Goal: Information Seeking & Learning: Learn about a topic

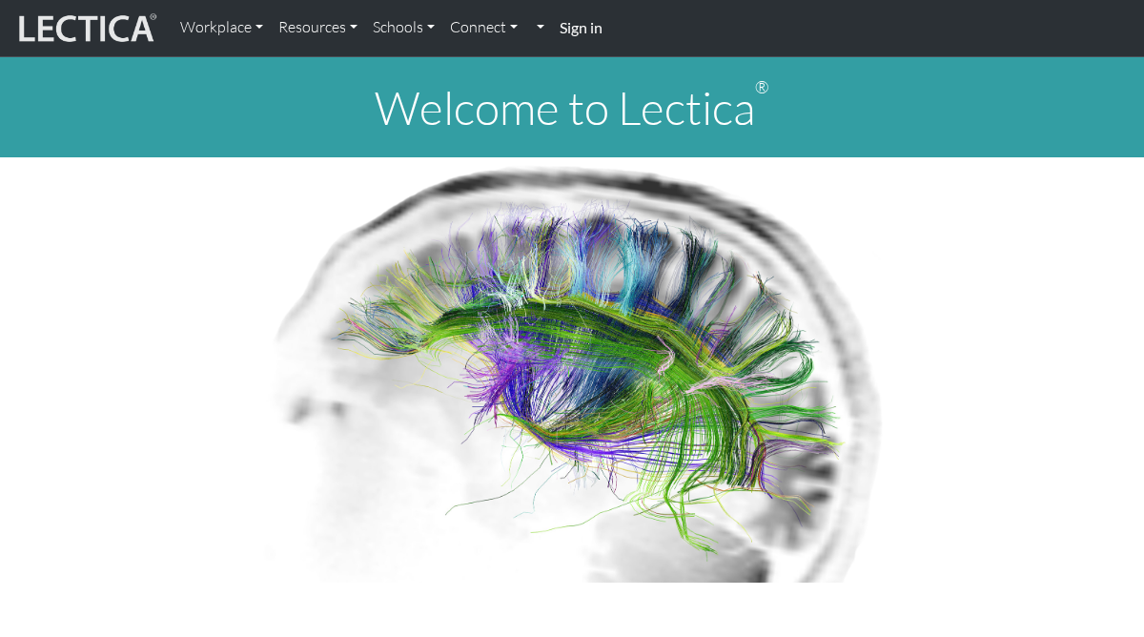
click at [564, 41] on link "Sign in" at bounding box center [581, 28] width 58 height 41
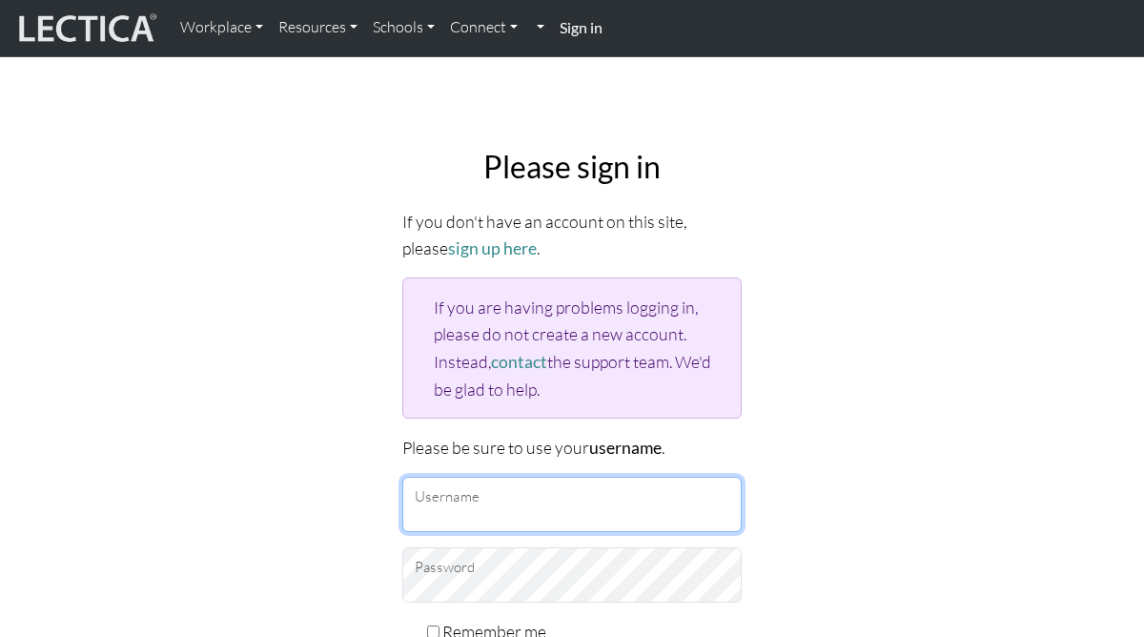
type input "Atenea"
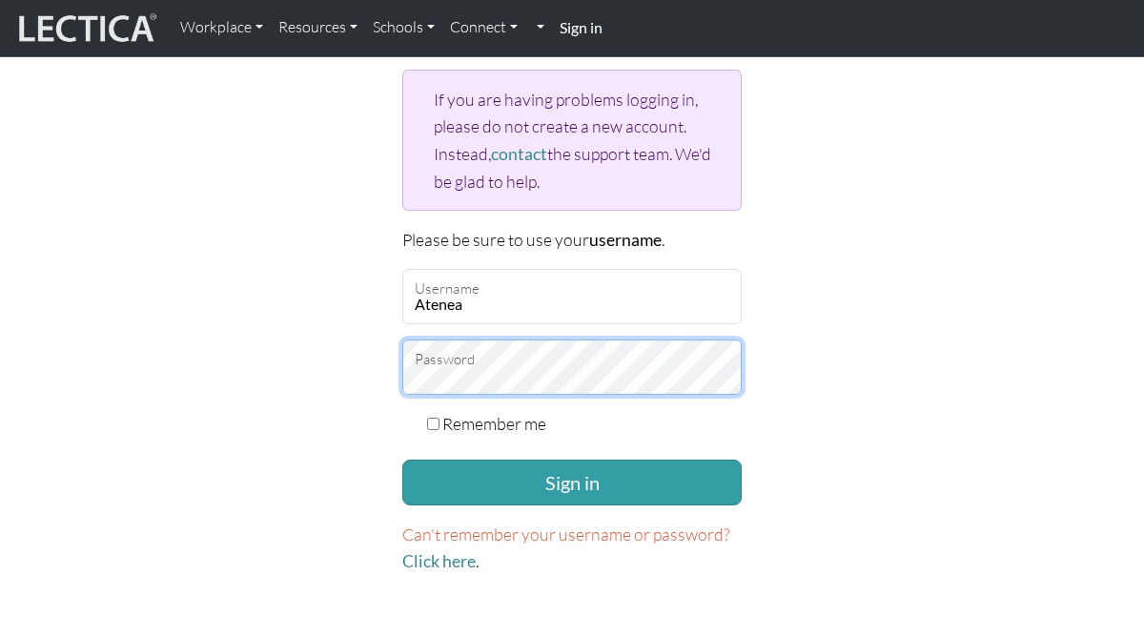
scroll to position [213, 0]
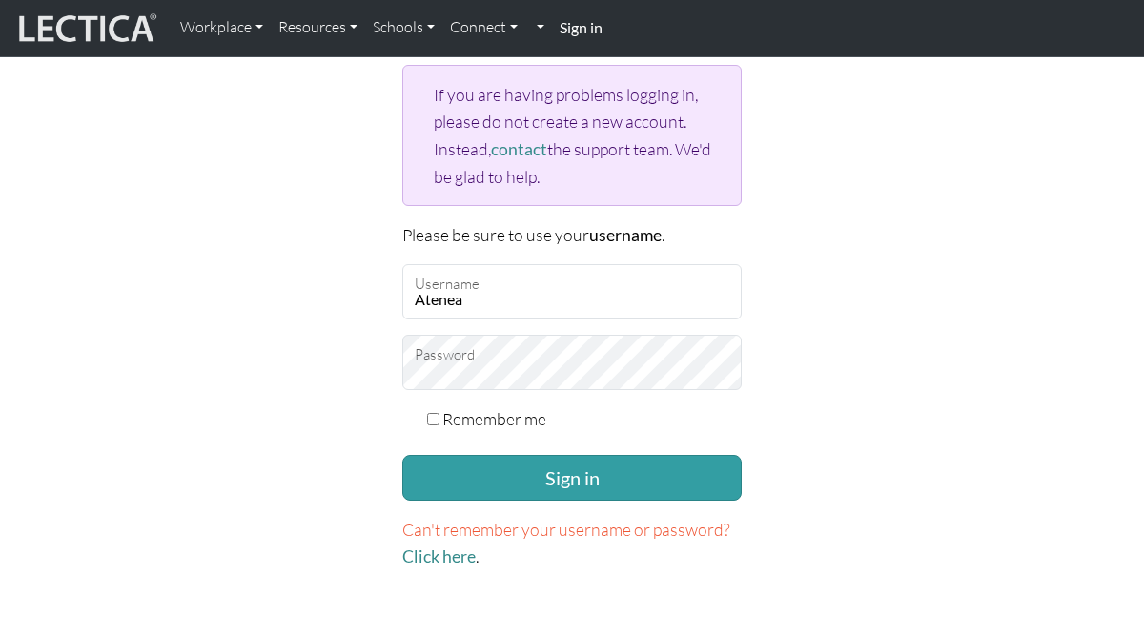
click at [437, 415] on input "Remember me" at bounding box center [433, 419] width 12 height 12
checkbox input "true"
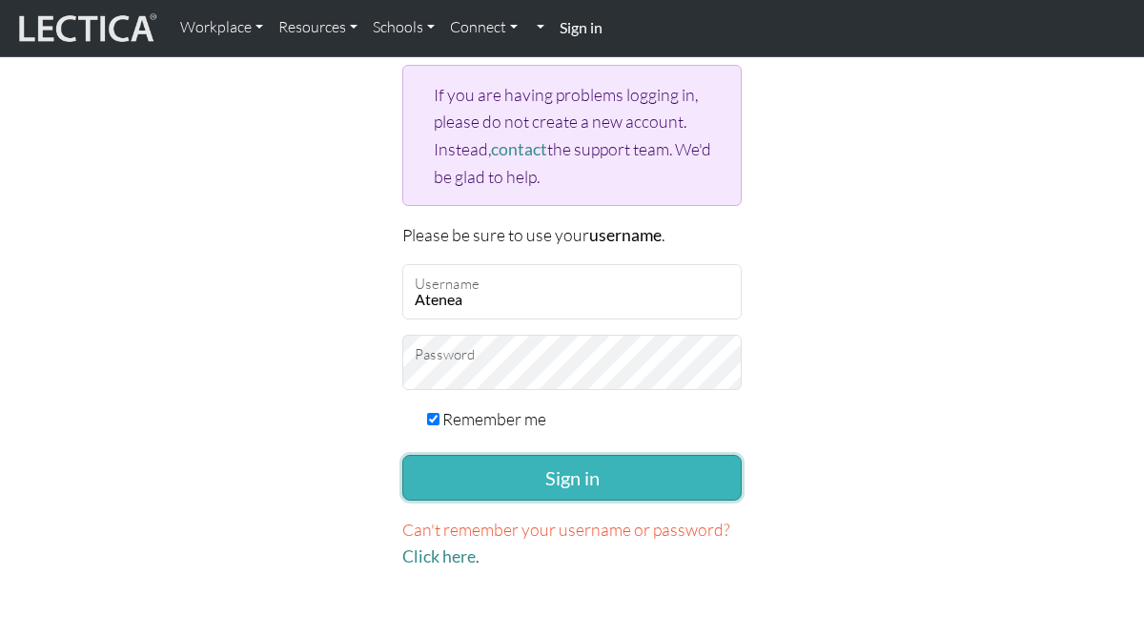
click at [476, 472] on button "Sign in" at bounding box center [571, 478] width 339 height 46
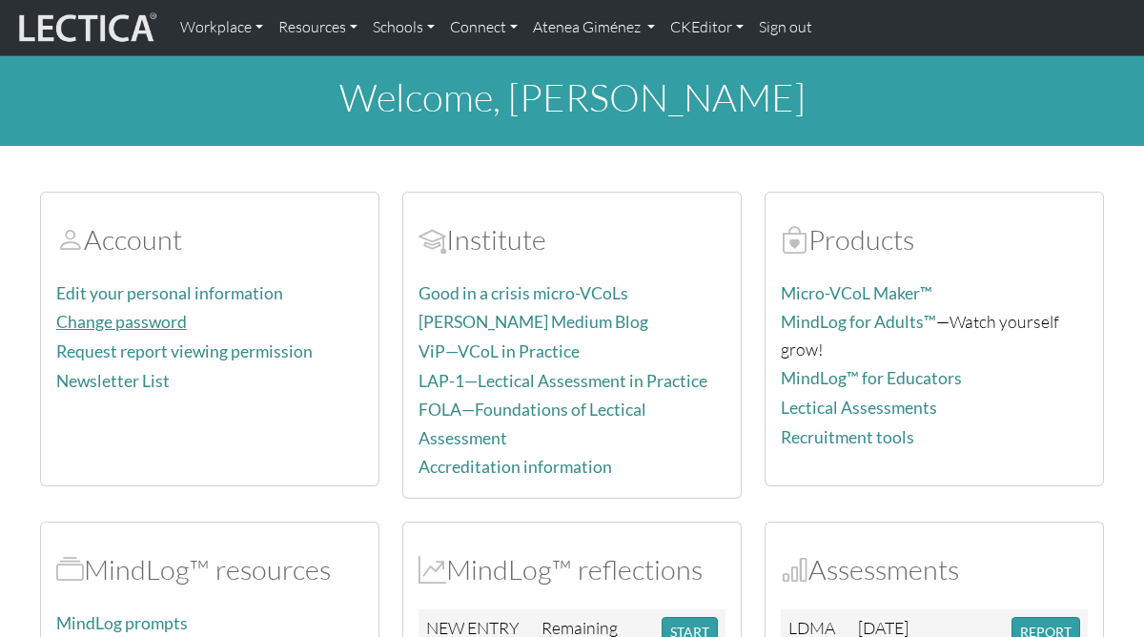
click at [148, 321] on link "Change password" at bounding box center [121, 322] width 131 height 20
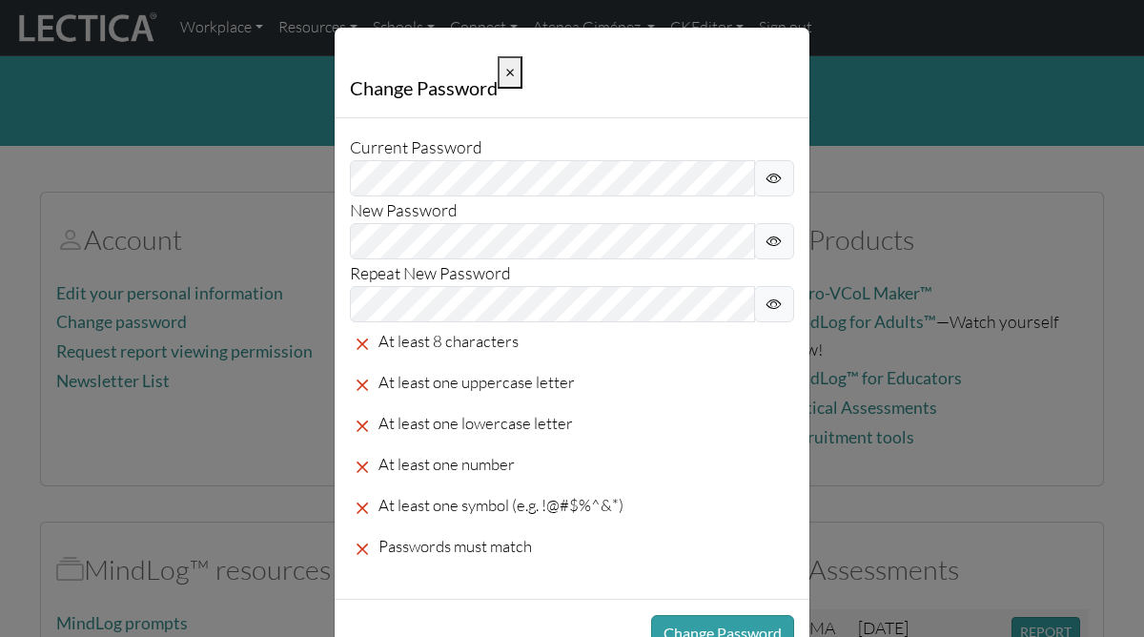
click at [505, 78] on span "×" at bounding box center [510, 72] width 10 height 20
click at [511, 80] on span "×" at bounding box center [510, 72] width 10 height 20
click at [509, 80] on span "×" at bounding box center [510, 72] width 10 height 20
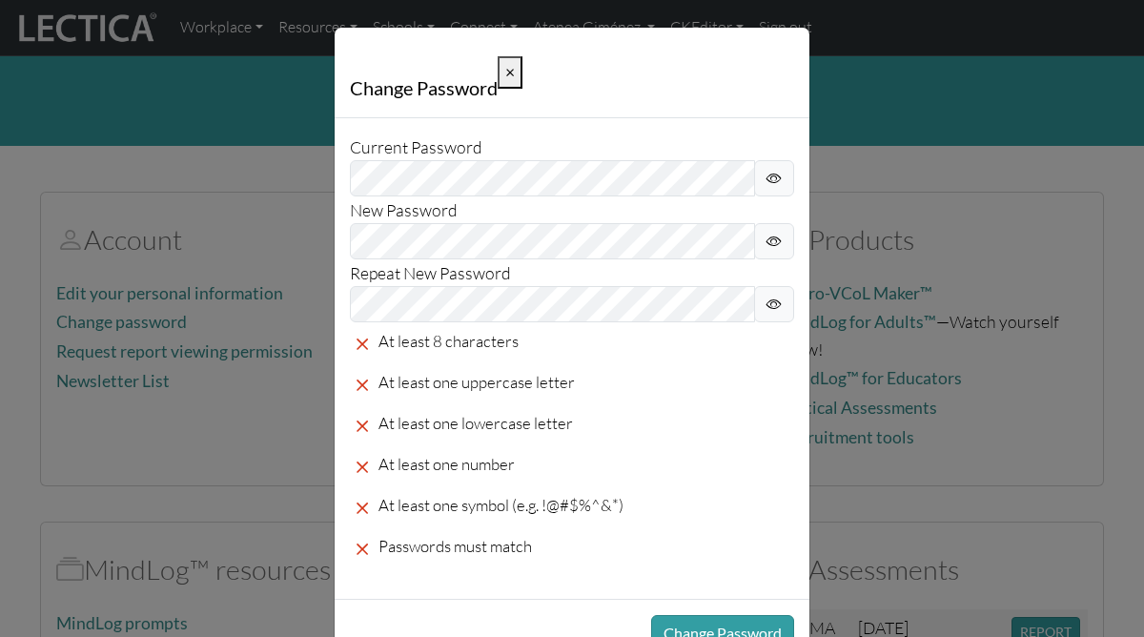
click at [509, 80] on span "×" at bounding box center [510, 72] width 10 height 20
click at [509, 78] on span "×" at bounding box center [510, 72] width 10 height 20
click at [862, 142] on div "Change Password × Current Password New Password Repeat New Password At least 8 …" at bounding box center [572, 318] width 1144 height 637
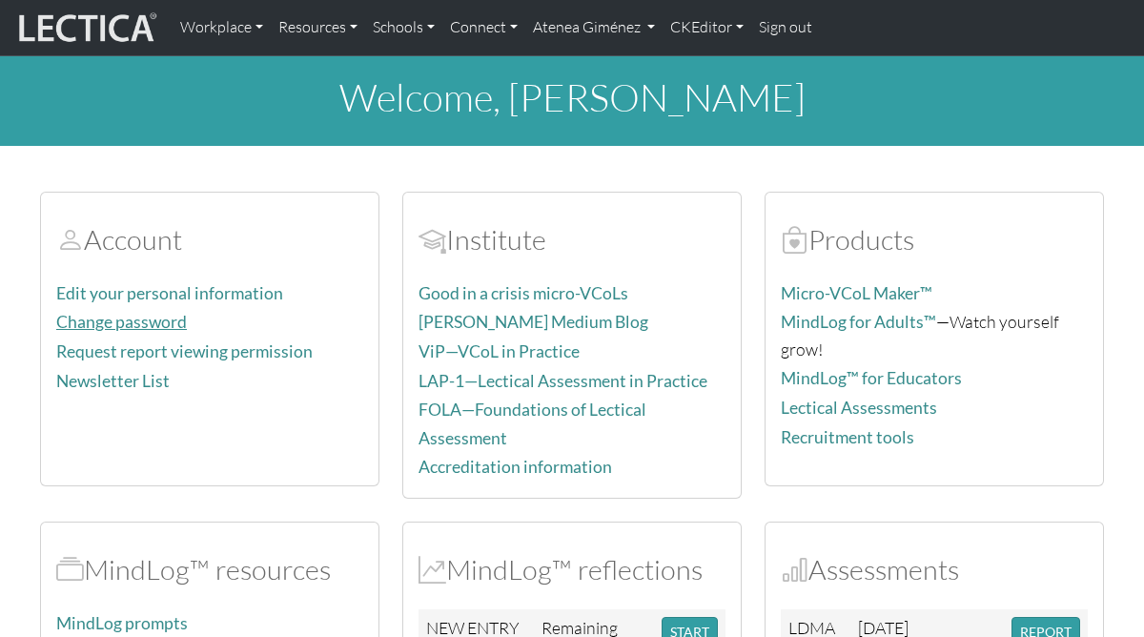
click at [172, 324] on link "Change password" at bounding box center [121, 322] width 131 height 20
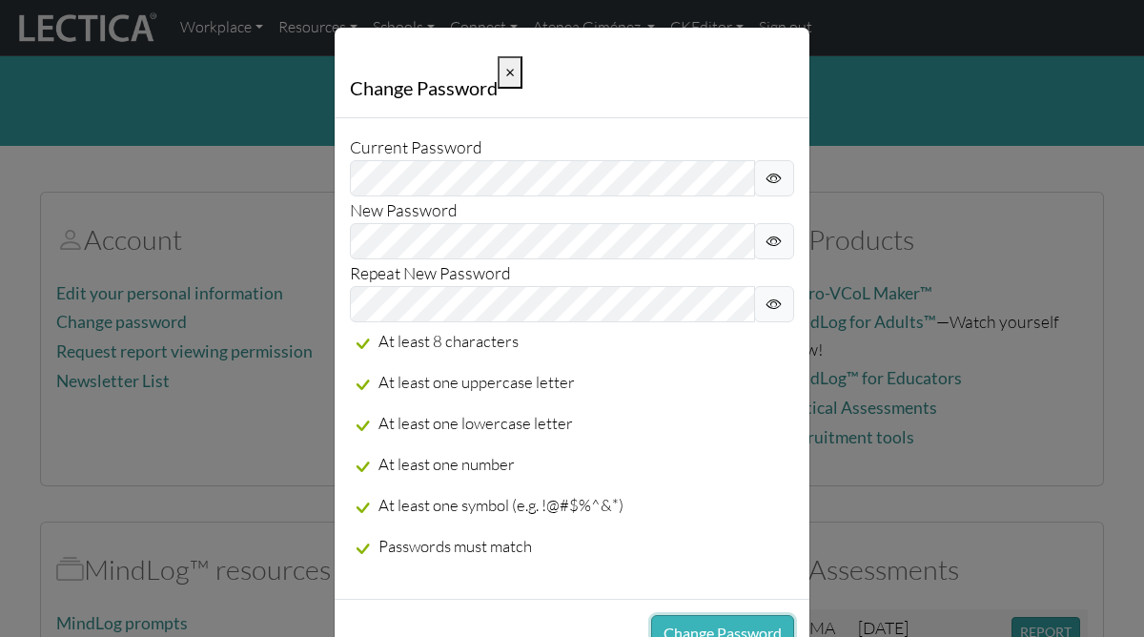
click at [725, 619] on button "Change Password" at bounding box center [722, 633] width 143 height 36
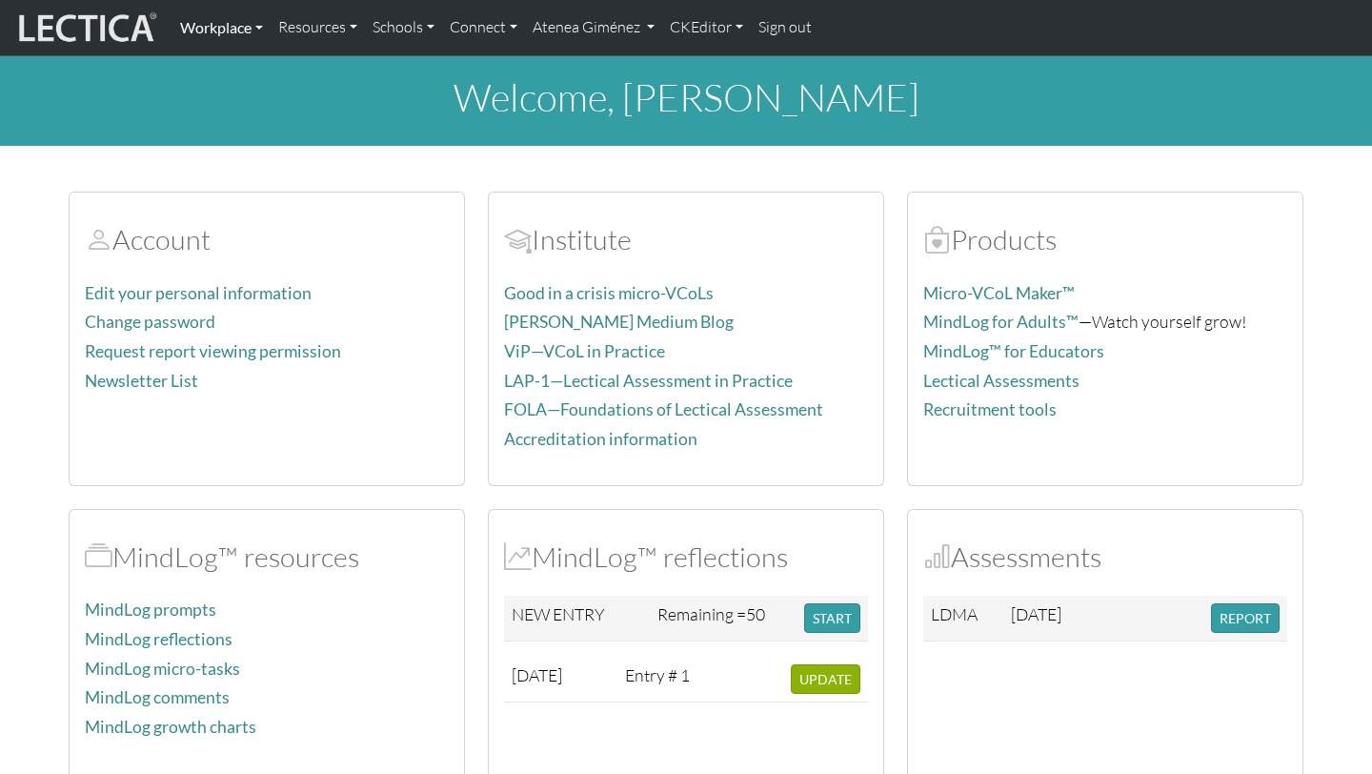
click at [240, 31] on link "Workplace" at bounding box center [221, 28] width 98 height 40
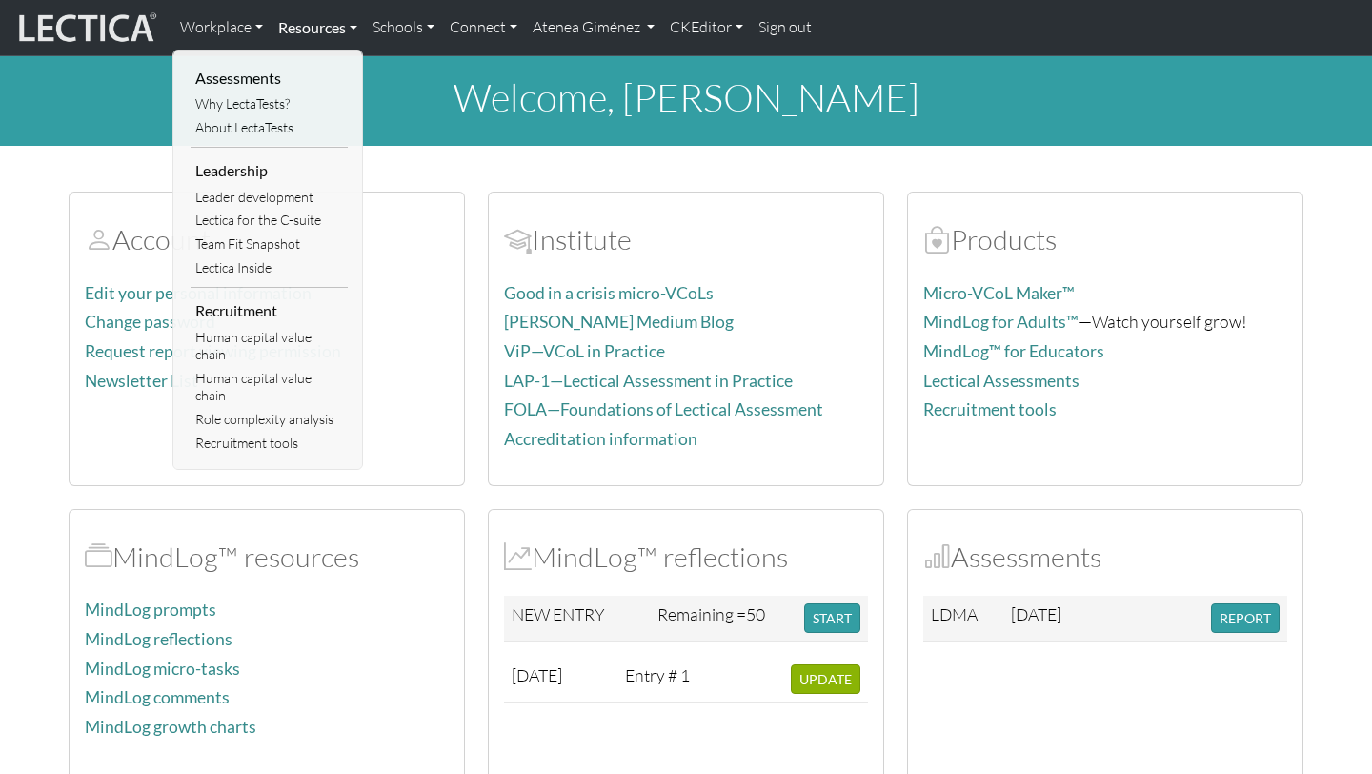
click at [324, 22] on link "Resources" at bounding box center [318, 28] width 94 height 40
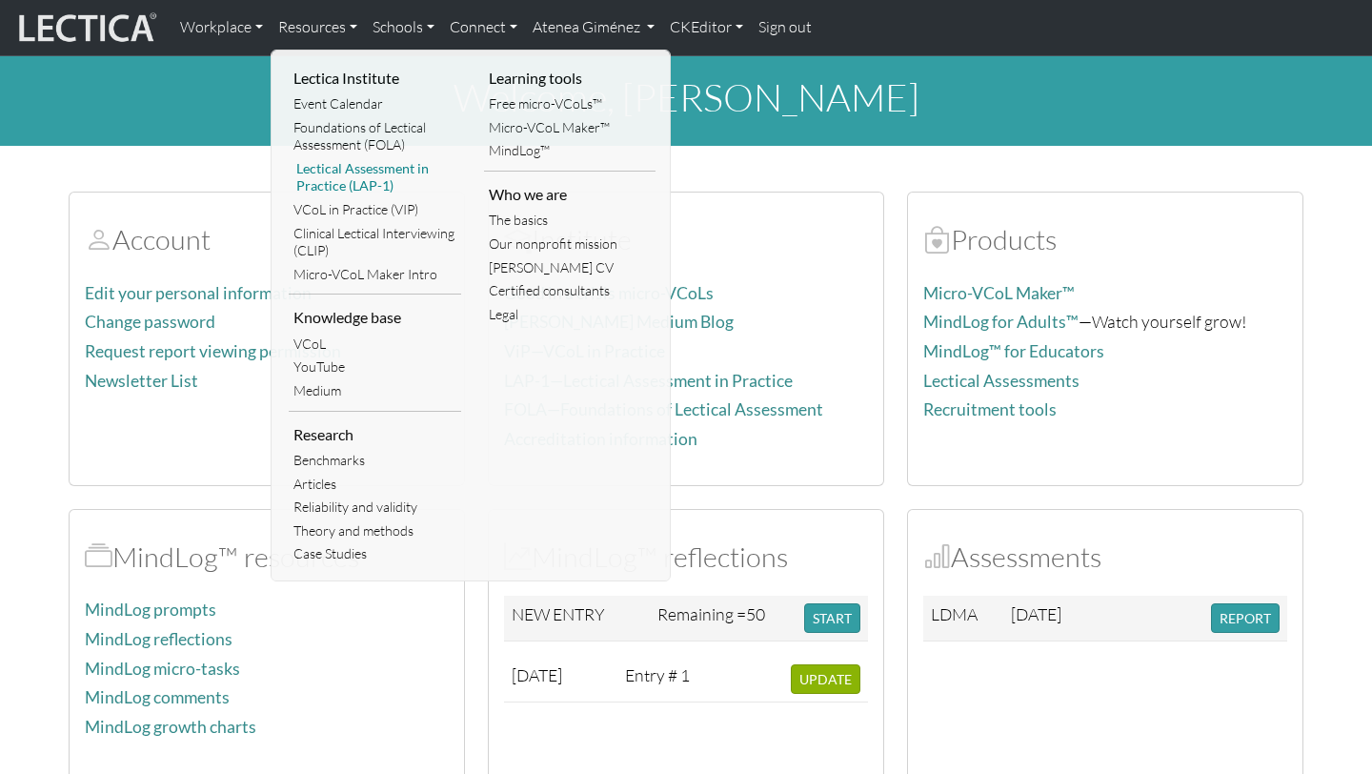
click at [358, 169] on link "Lectical Assessment in Practice (LAP-1)" at bounding box center [375, 177] width 172 height 41
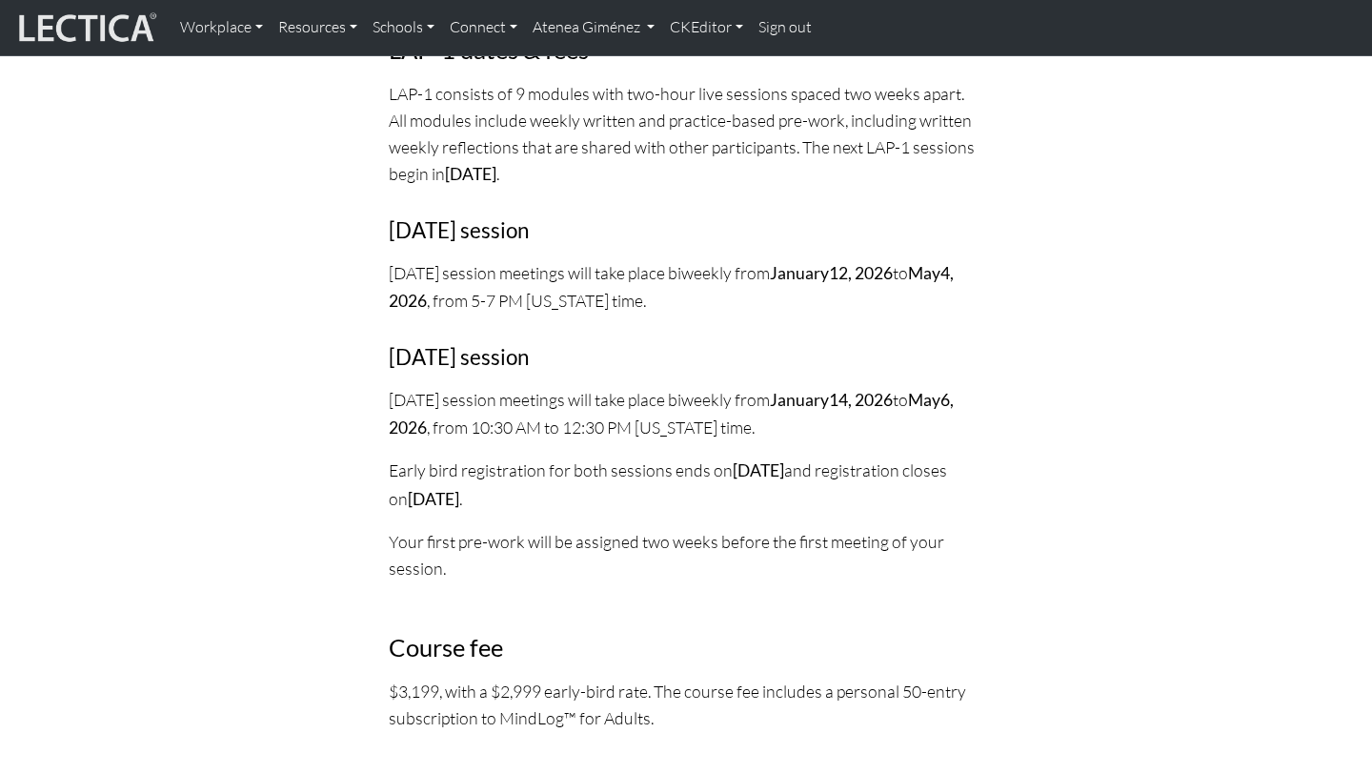
scroll to position [2267, 0]
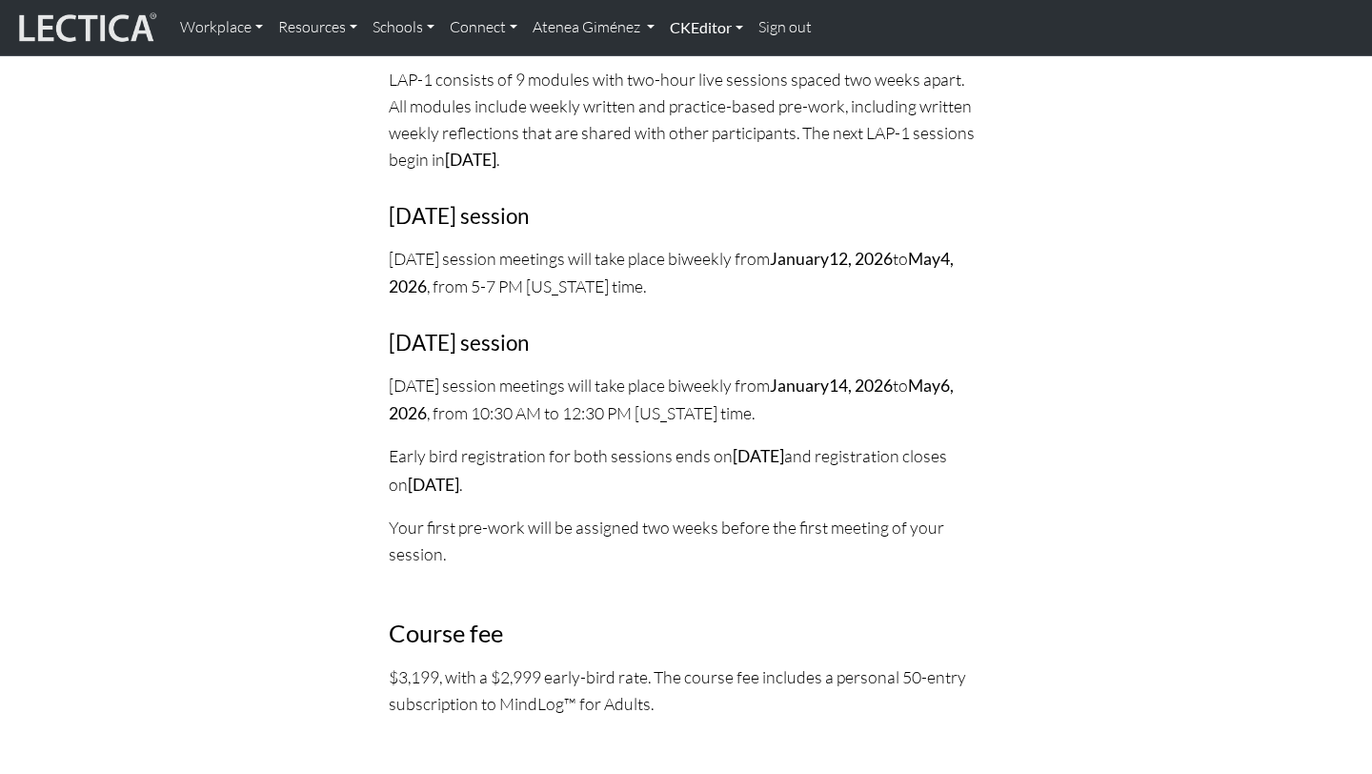
click at [721, 30] on link "CKEditor" at bounding box center [706, 28] width 89 height 40
click at [705, 74] on link "Edit" at bounding box center [697, 70] width 38 height 24
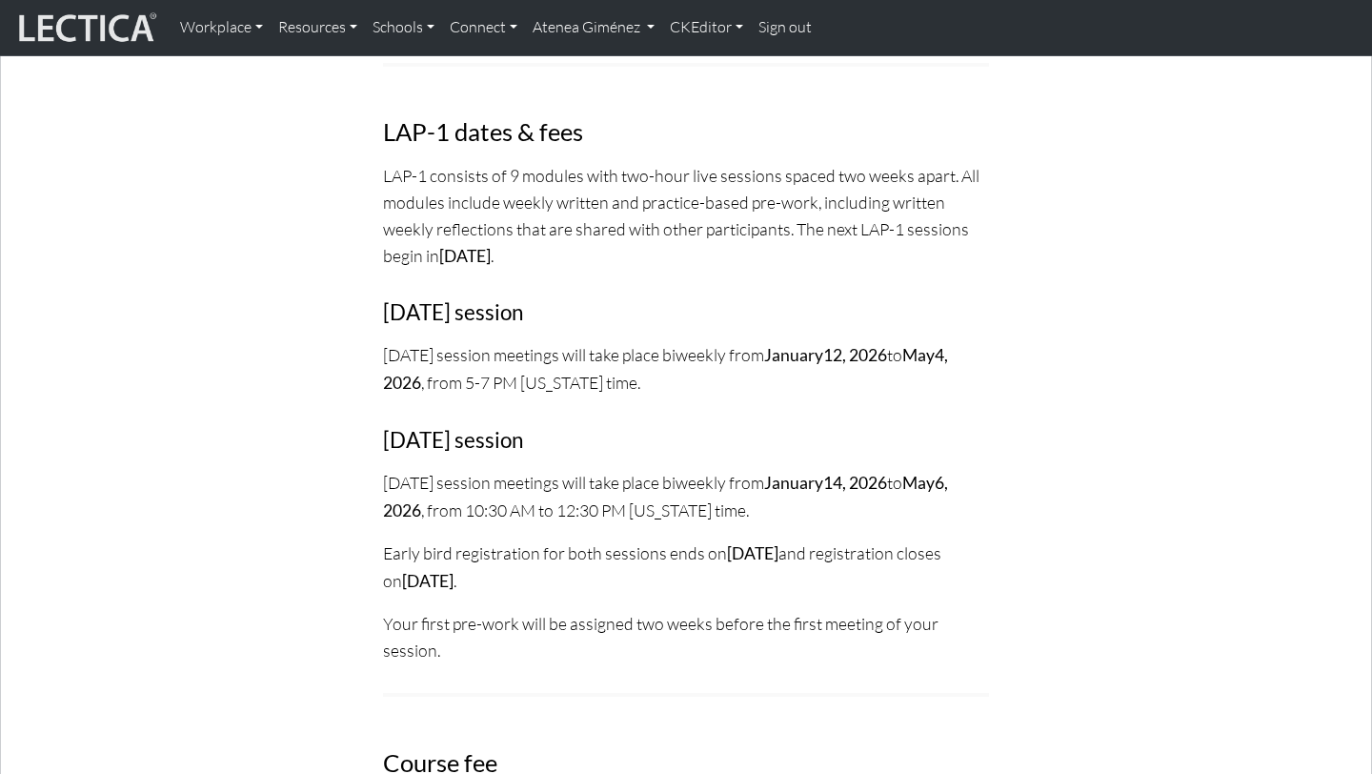
scroll to position [2586, 0]
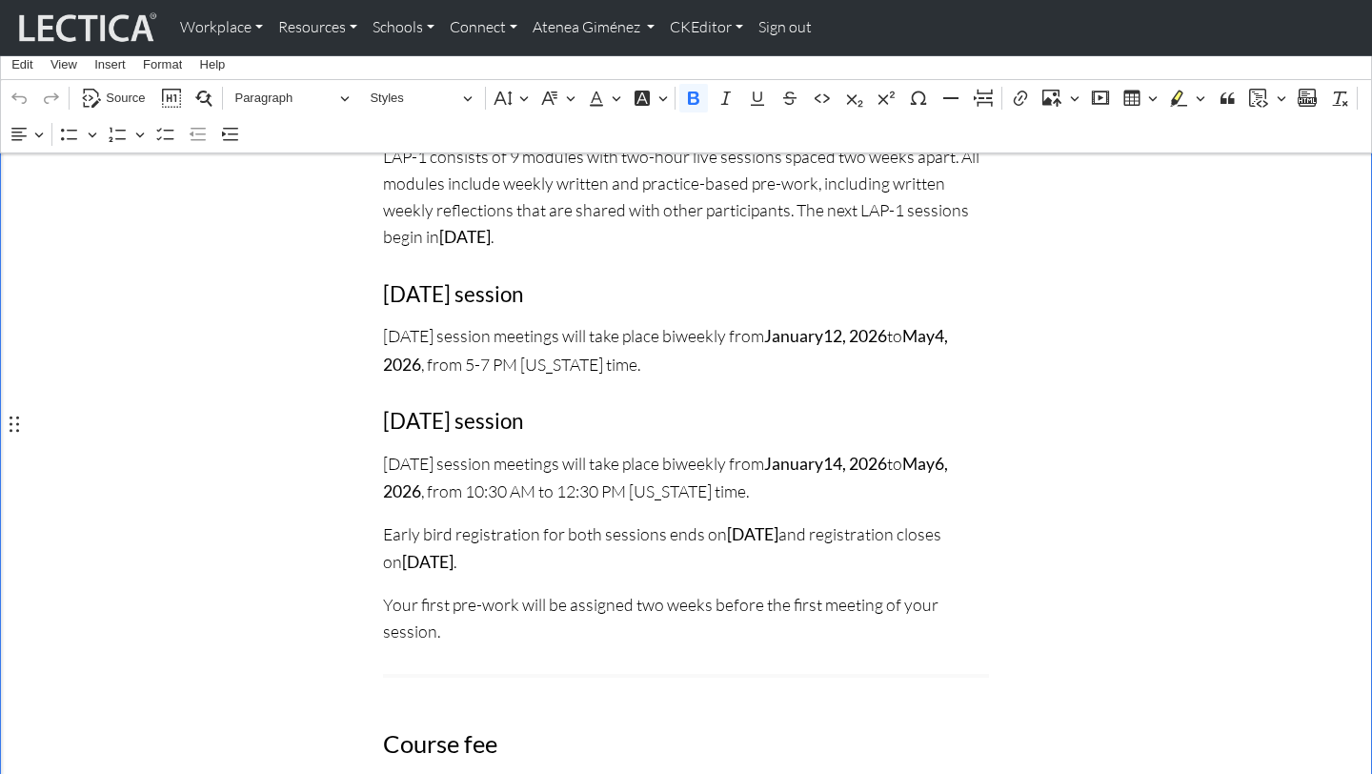
click at [859, 454] on strong "14, 2026" at bounding box center [855, 464] width 64 height 20
click at [779, 524] on strong "August 10th, 2025" at bounding box center [752, 534] width 51 height 20
click at [585, 552] on strong "Sept 7, 2025" at bounding box center [562, 562] width 51 height 20
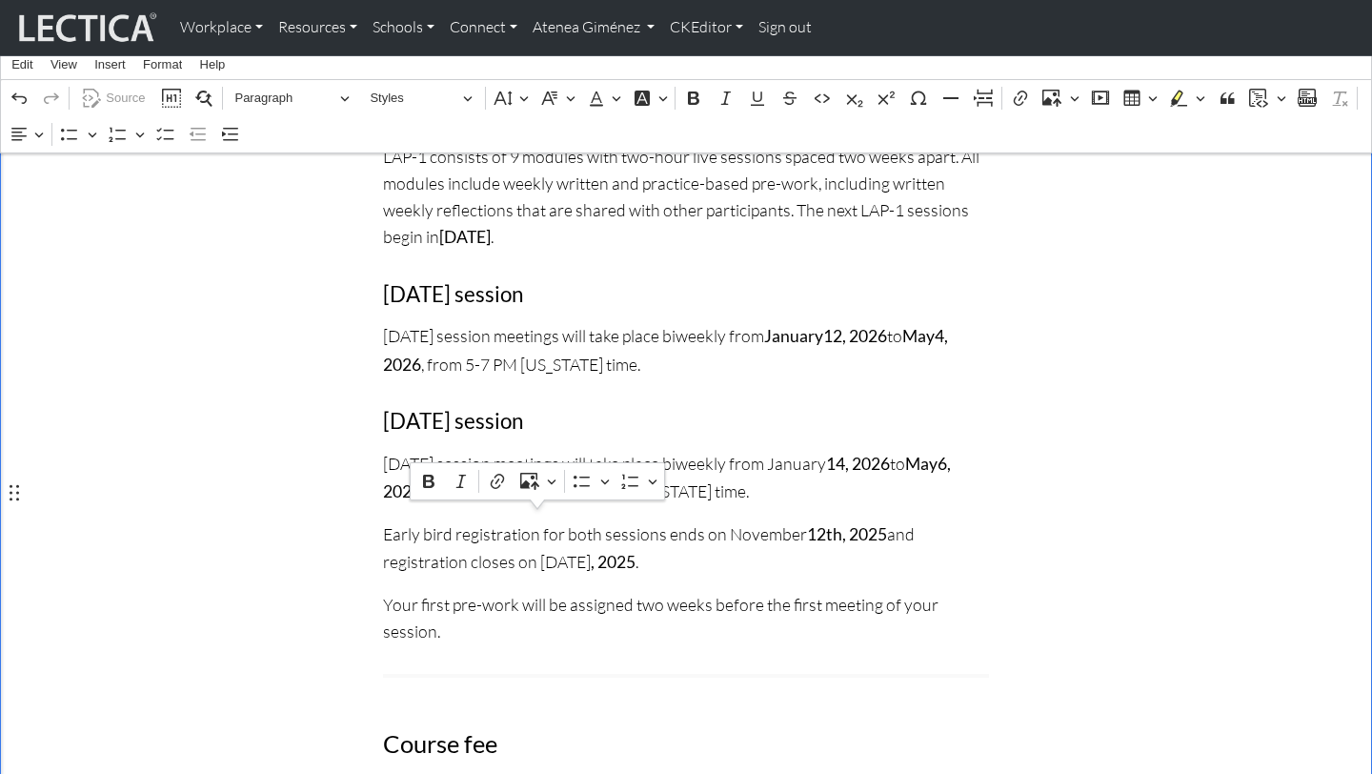
drag, startPoint x: 651, startPoint y: 524, endPoint x: 538, endPoint y: 521, distance: 112.5
click at [538, 521] on p "Early bird registration for both sessions ends on November 12th, 2025 and regis…" at bounding box center [686, 547] width 606 height 55
click at [436, 482] on icon "Editor contextual toolbar" at bounding box center [428, 481] width 19 height 19
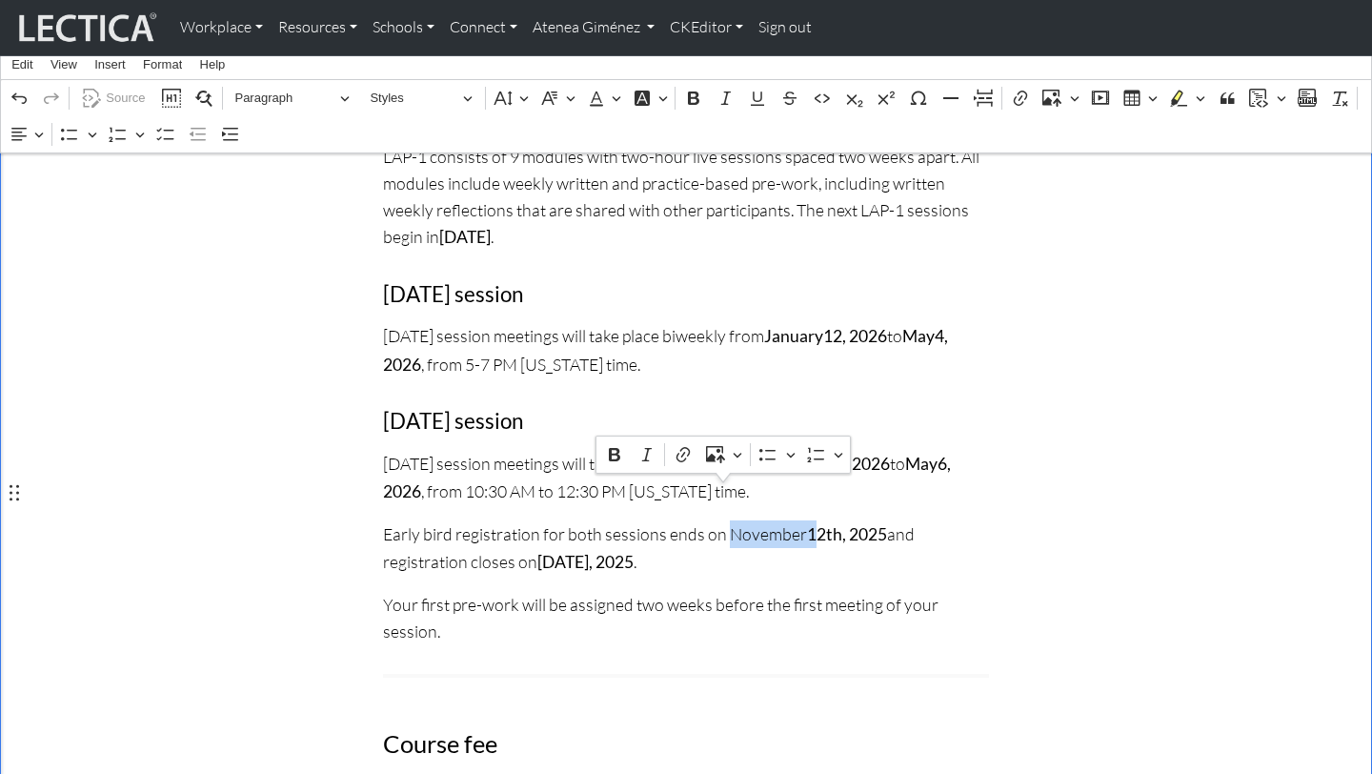
drag, startPoint x: 807, startPoint y: 496, endPoint x: 728, endPoint y: 496, distance: 79.1
click at [728, 520] on p "Early bird registration for both sessions ends on November 12th, 2025 and regis…" at bounding box center [686, 547] width 606 height 55
click at [612, 458] on icon "Editor contextual toolbar" at bounding box center [614, 454] width 19 height 19
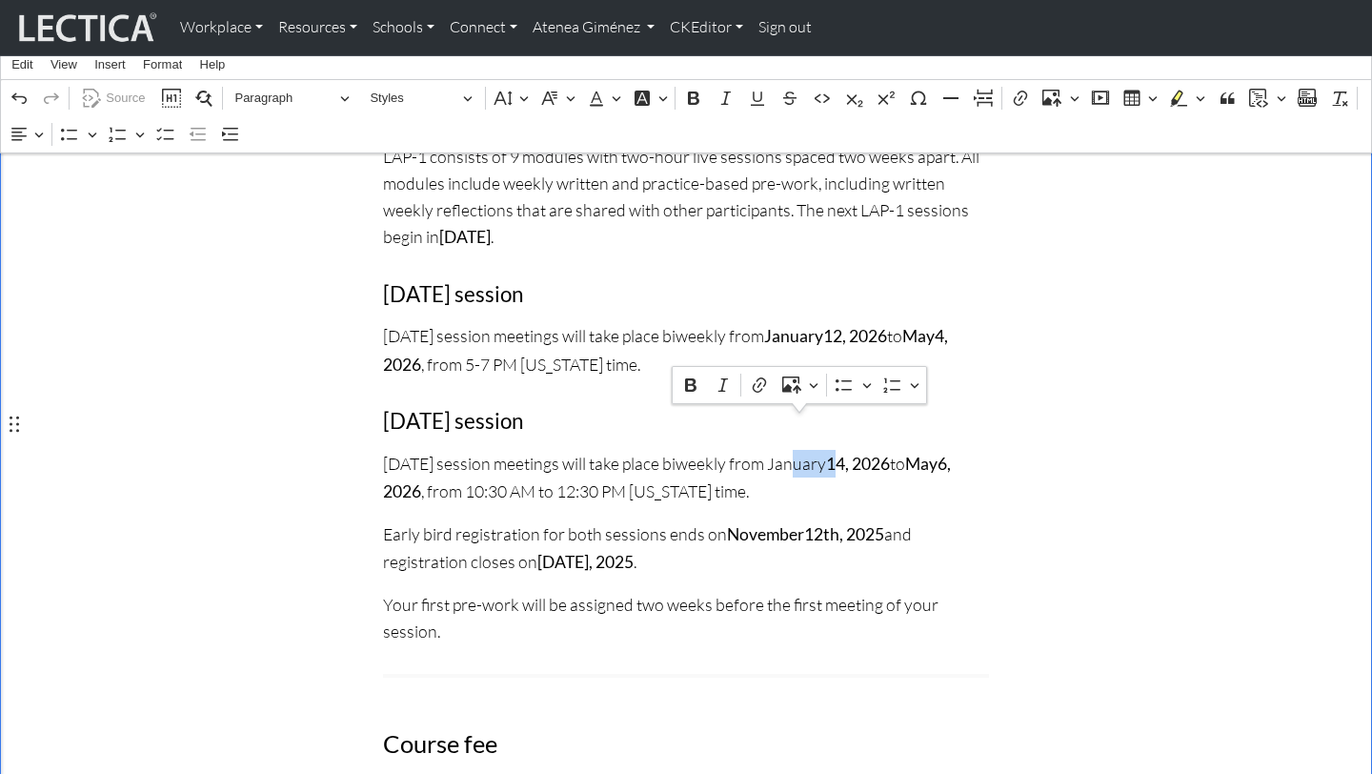
drag, startPoint x: 864, startPoint y: 426, endPoint x: 801, endPoint y: 430, distance: 63.0
click at [801, 450] on p "Wednesday session meetings will take place biweekly from January 14, 2026 to Ma…" at bounding box center [686, 477] width 606 height 55
click at [693, 388] on icon "Editor contextual toolbar" at bounding box center [690, 384] width 19 height 19
click at [679, 450] on p "Wednesday session meetings will take place biweekly from January 14, 2026 to Ma…" at bounding box center [686, 477] width 606 height 55
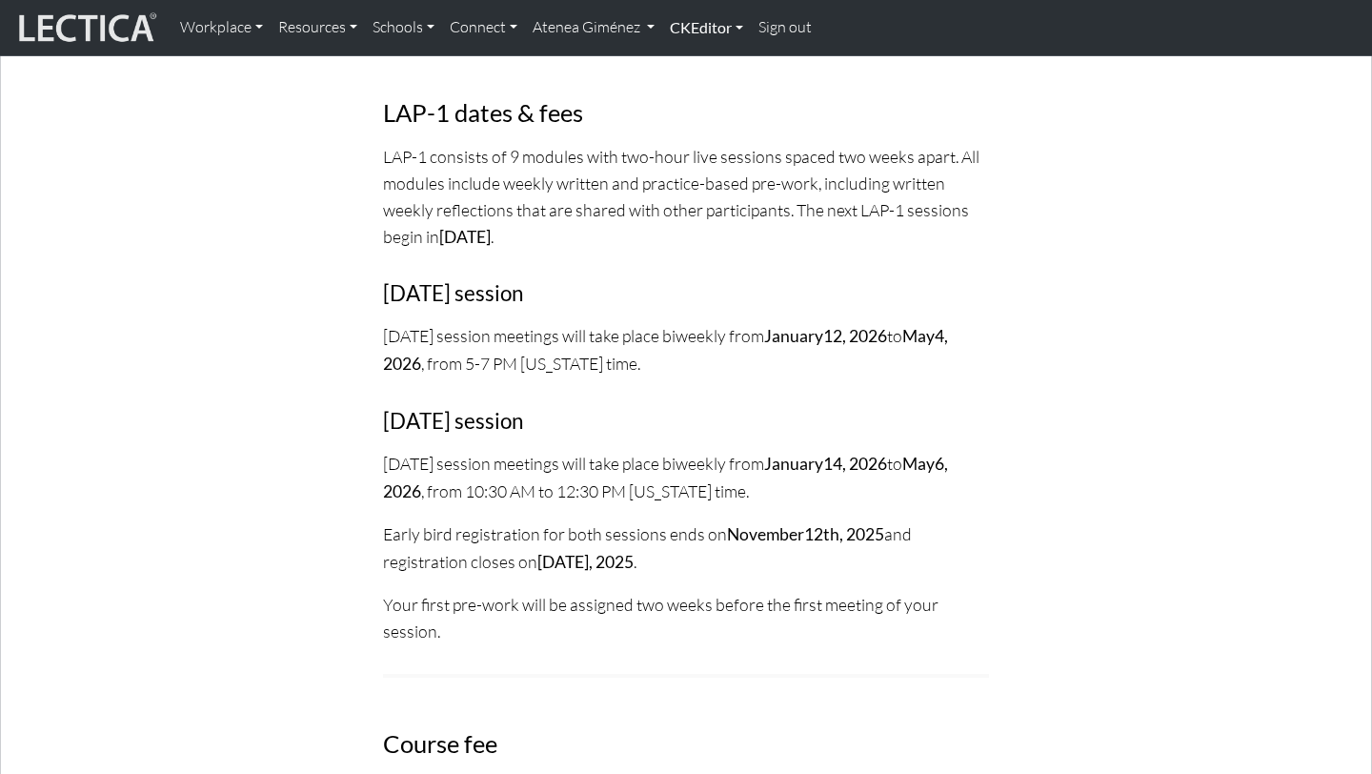
click at [714, 22] on link "CKEditor" at bounding box center [706, 28] width 89 height 40
click at [686, 71] on link "Edit" at bounding box center [697, 70] width 38 height 24
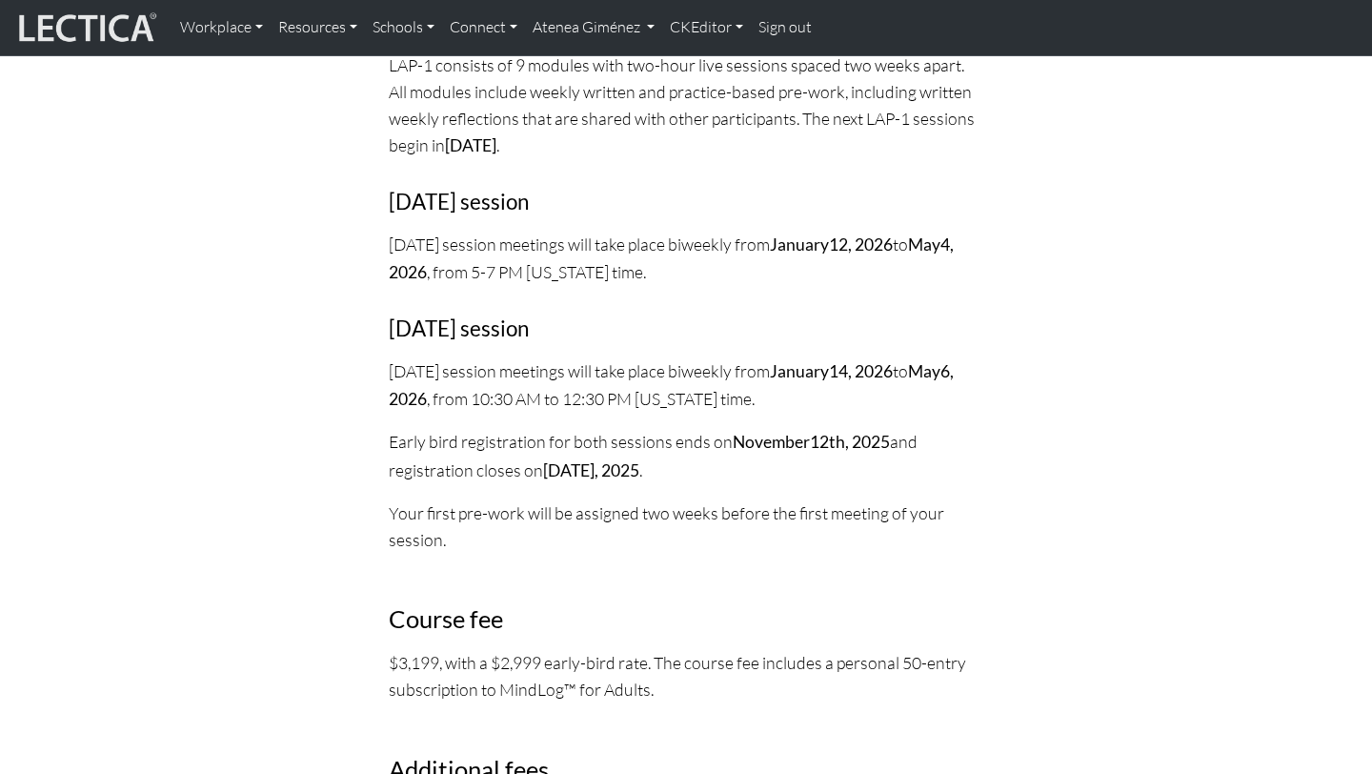
scroll to position [2251, 0]
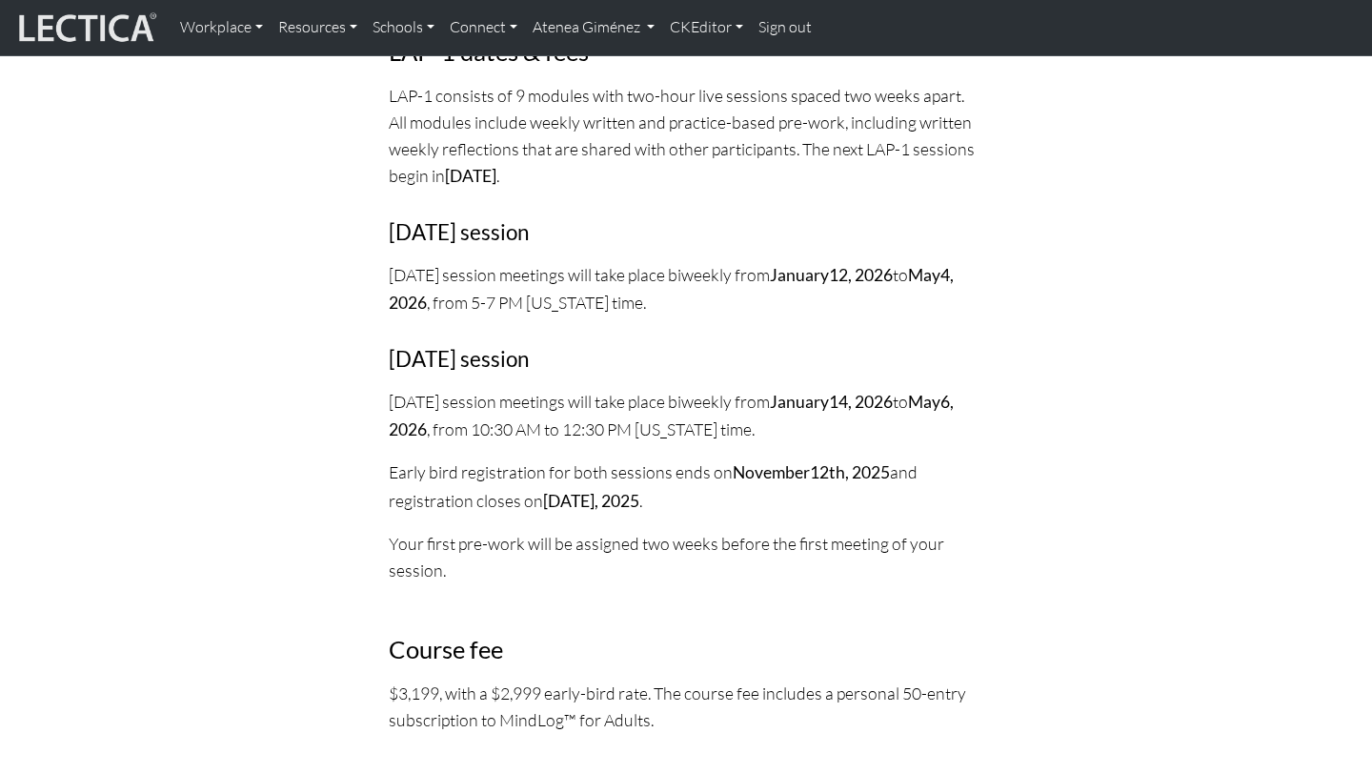
click at [520, 388] on p "Wednesday session meetings will take place biweekly from January 14, 2026 to Ma…" at bounding box center [686, 415] width 595 height 55
click at [457, 388] on p "Wednesday session meetings will take place biweekly from January 14, 2026 to Ma…" at bounding box center [686, 415] width 595 height 55
click at [536, 458] on p "Early bird registration for both sessions ends on November 12th, 2025 and regis…" at bounding box center [686, 485] width 595 height 55
click at [693, 458] on p "Early bird registration for both sessions ends on November 12th, 2025 and regis…" at bounding box center [686, 485] width 595 height 55
click at [595, 491] on strong "December 29th" at bounding box center [568, 501] width 51 height 20
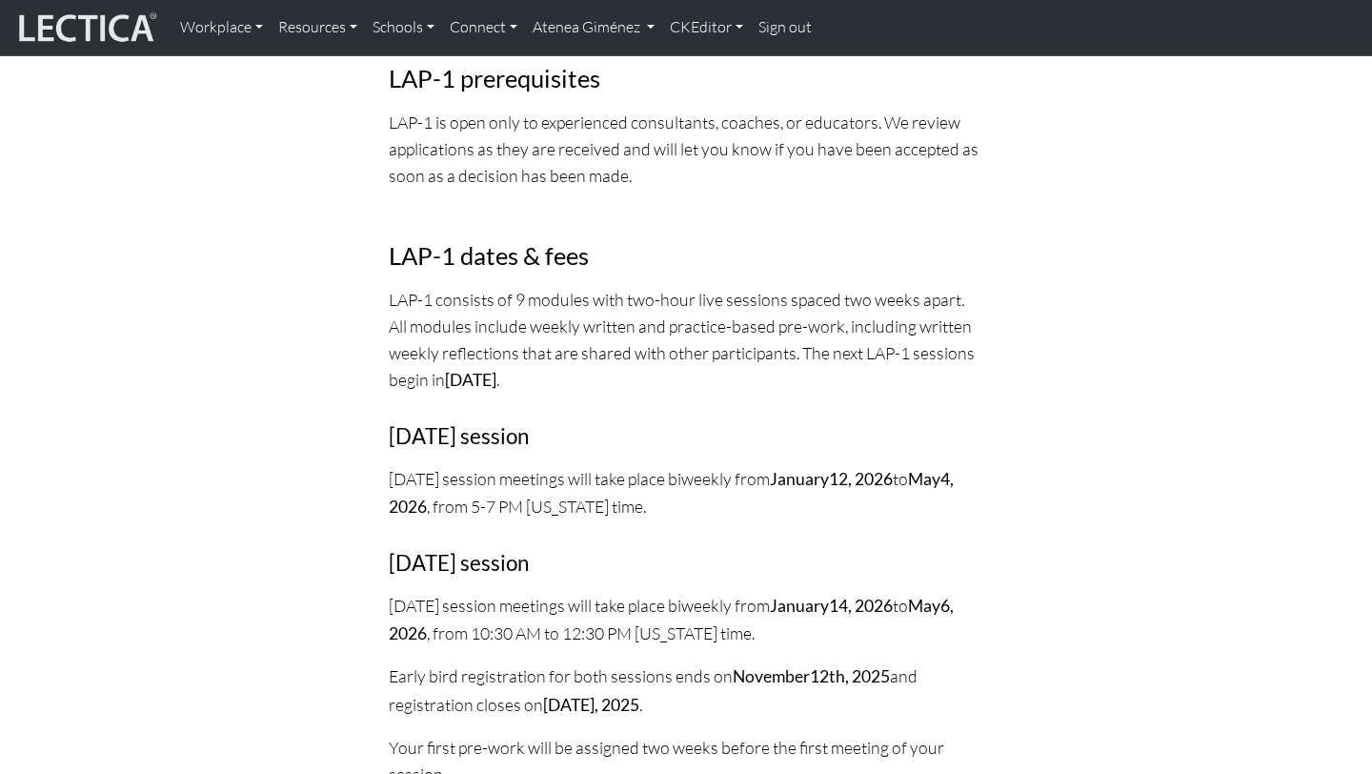
scroll to position [2017, 0]
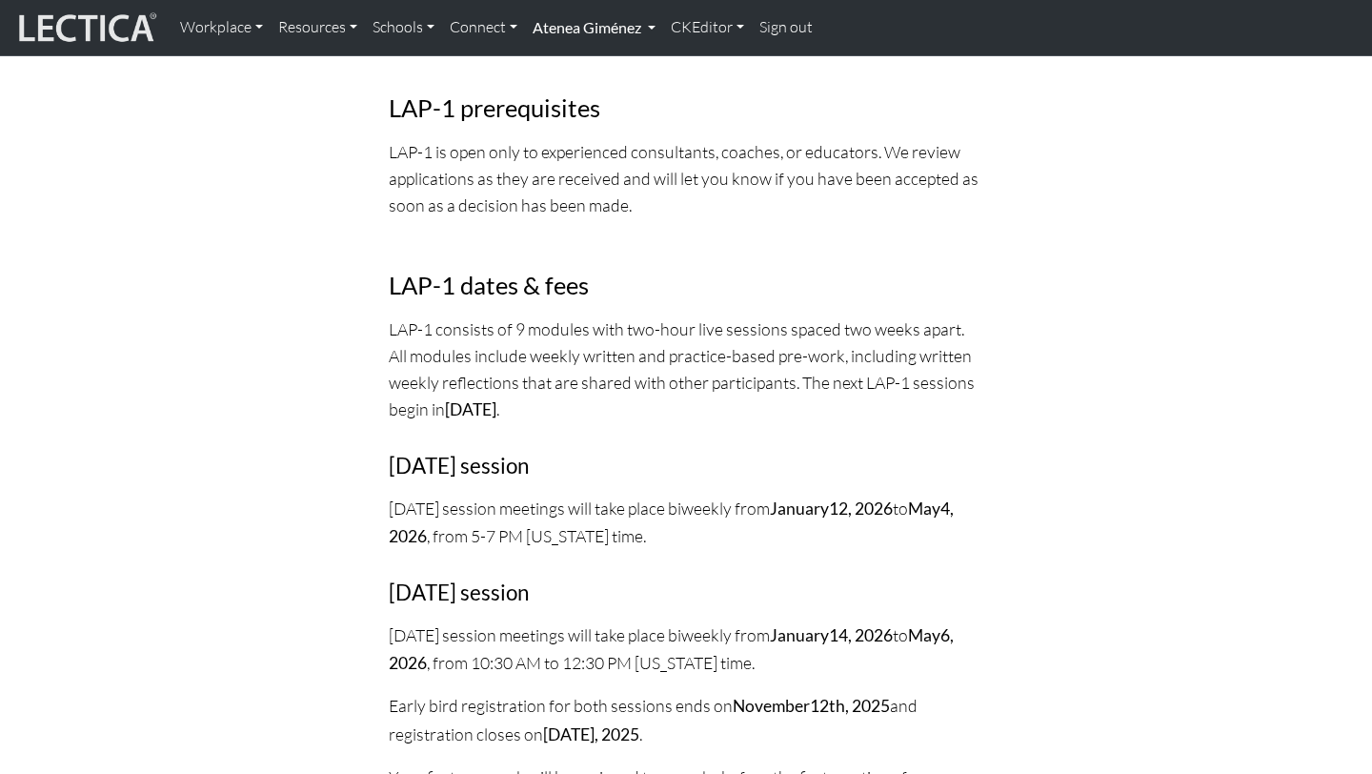
click at [613, 24] on link "Atenea Giménez" at bounding box center [594, 28] width 138 height 40
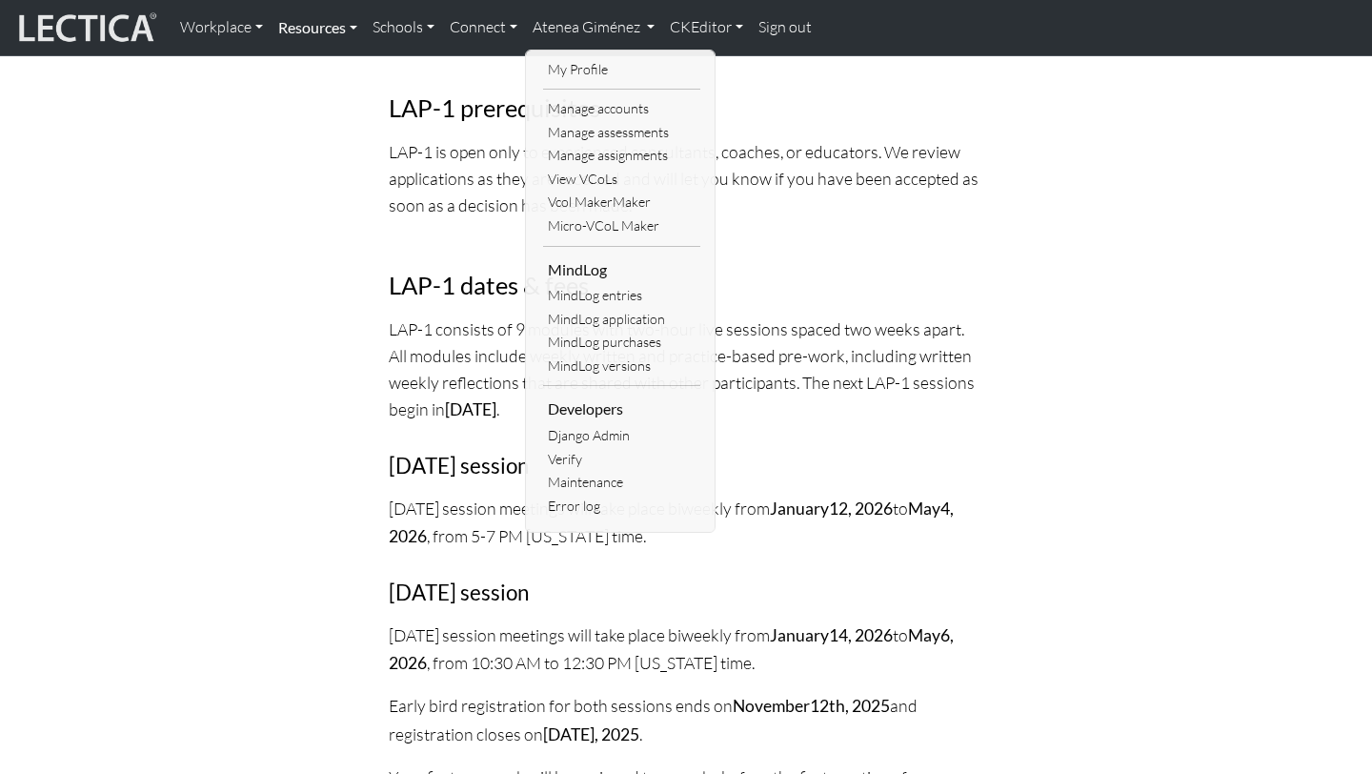
click at [308, 43] on link "Resources" at bounding box center [318, 28] width 94 height 40
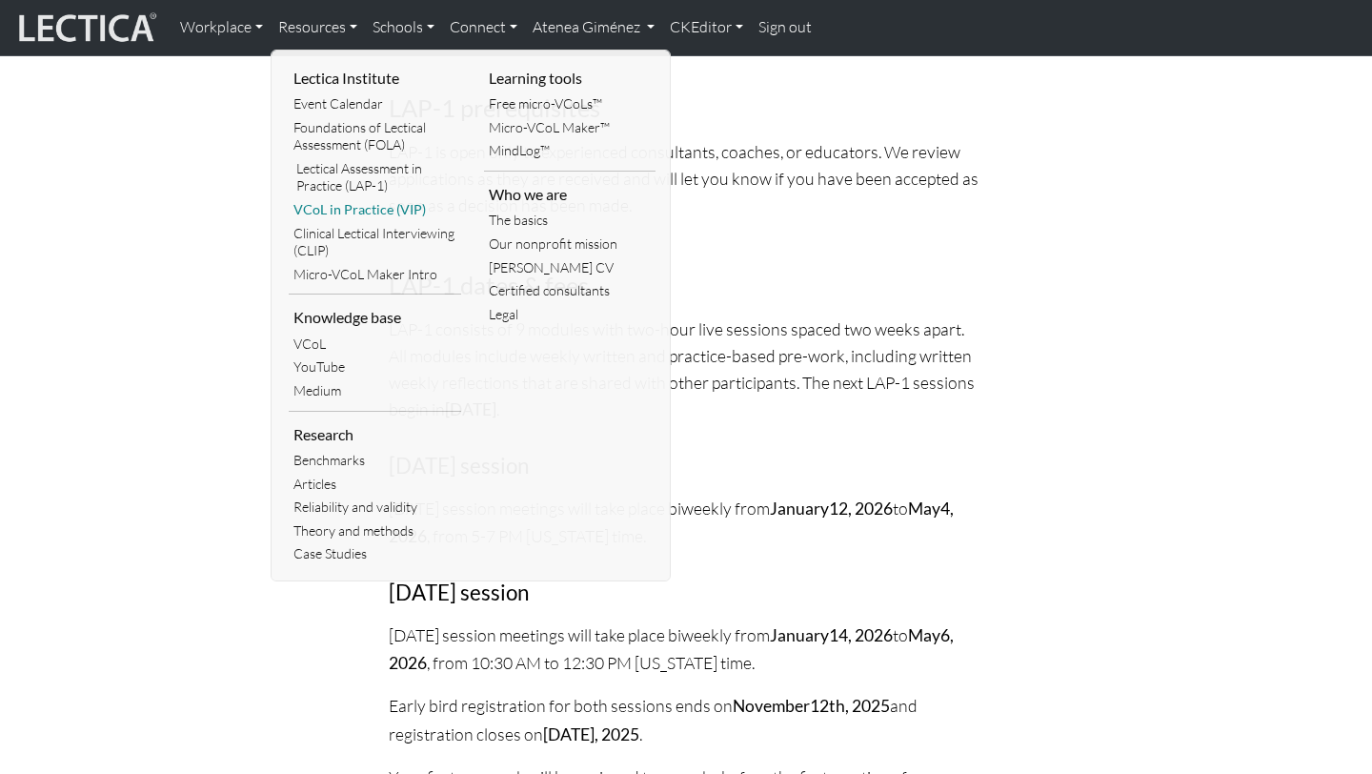
click at [358, 205] on link "VCoL in Practice (VIP)" at bounding box center [375, 210] width 172 height 24
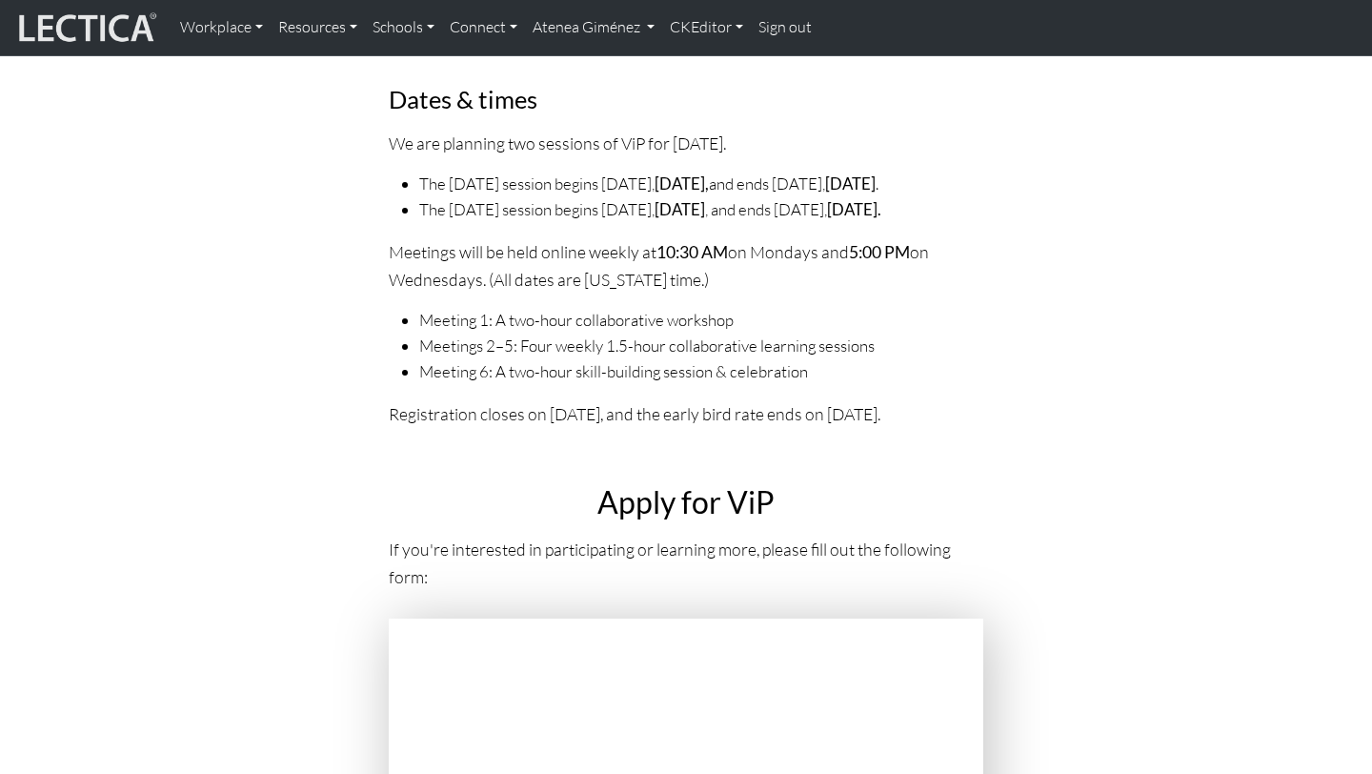
scroll to position [6697, 0]
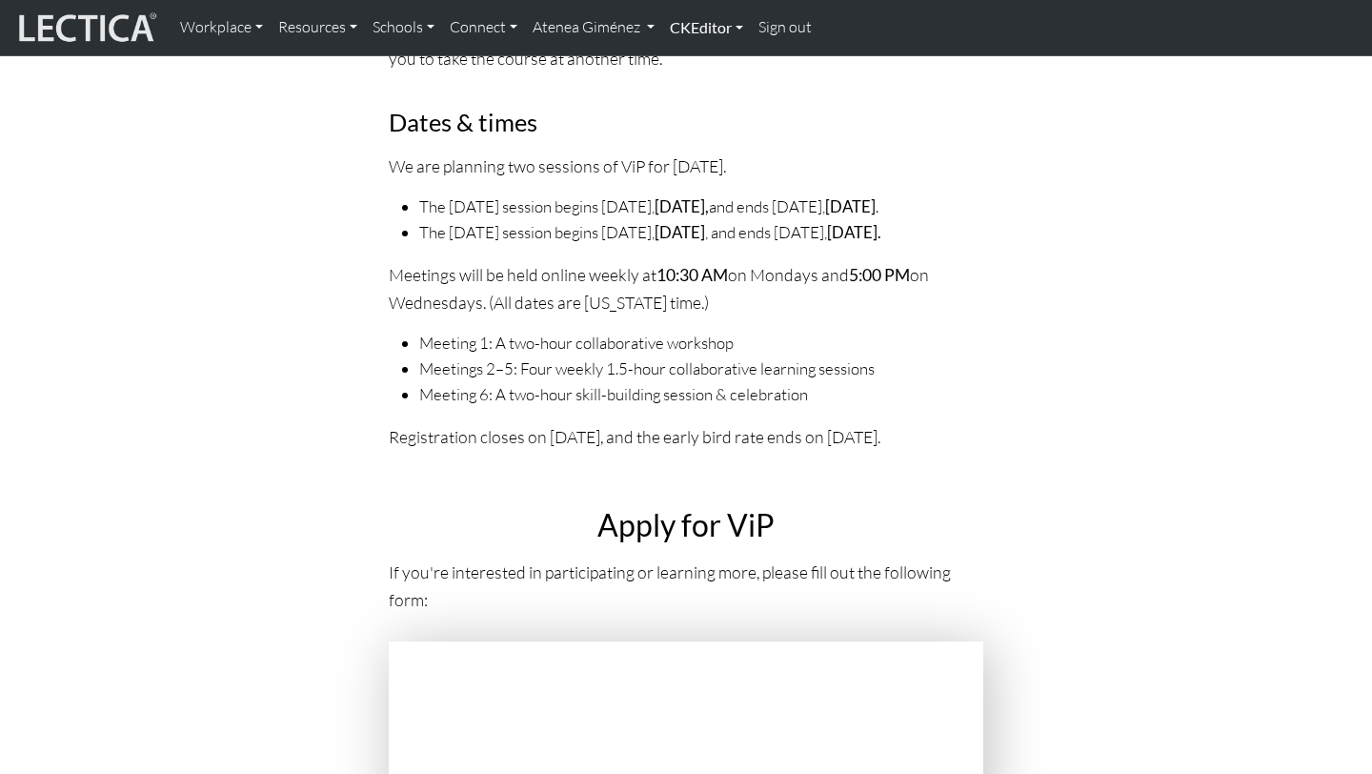
click at [693, 18] on link "CKEditor" at bounding box center [706, 28] width 89 height 40
click at [698, 81] on ul "Edit" at bounding box center [695, 74] width 67 height 48
click at [696, 39] on link "CKEditor" at bounding box center [706, 28] width 89 height 40
click at [696, 62] on link "Edit" at bounding box center [697, 70] width 38 height 24
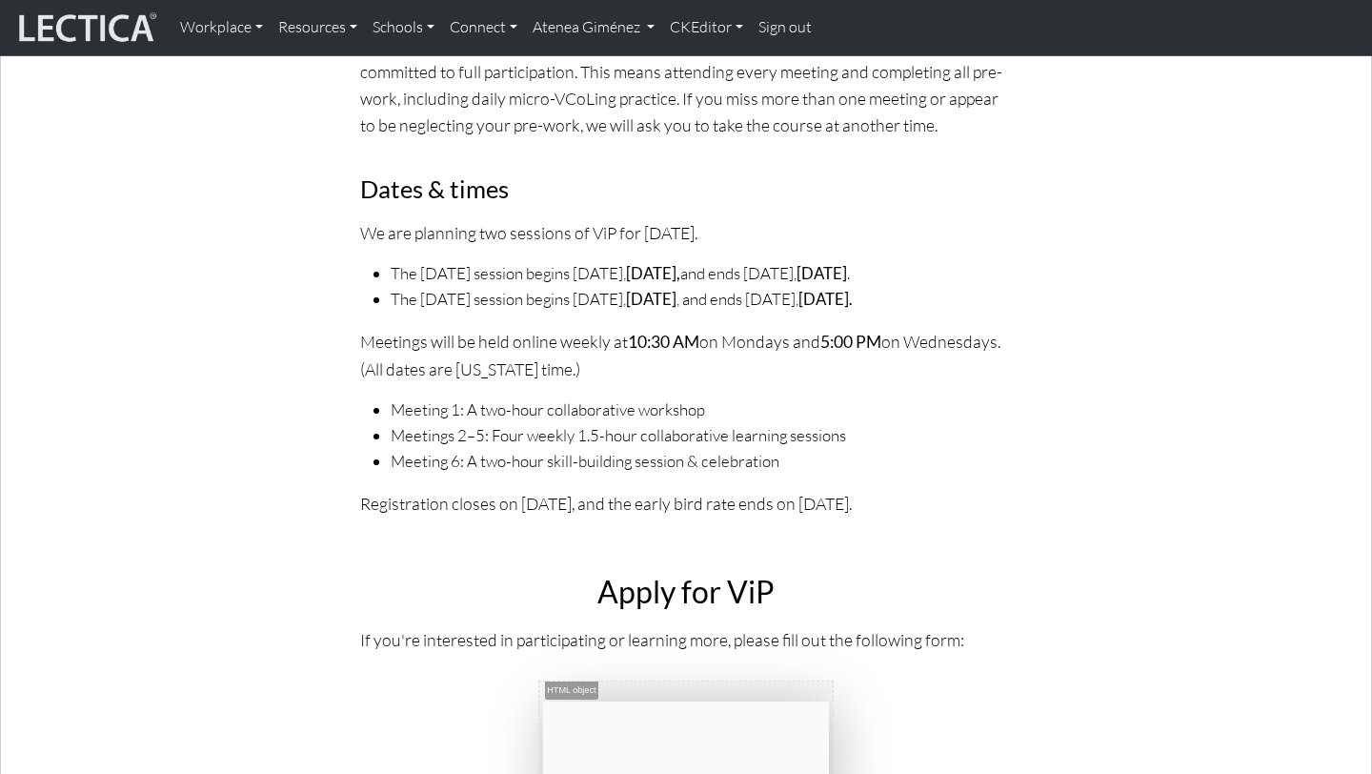
scroll to position [7088, 0]
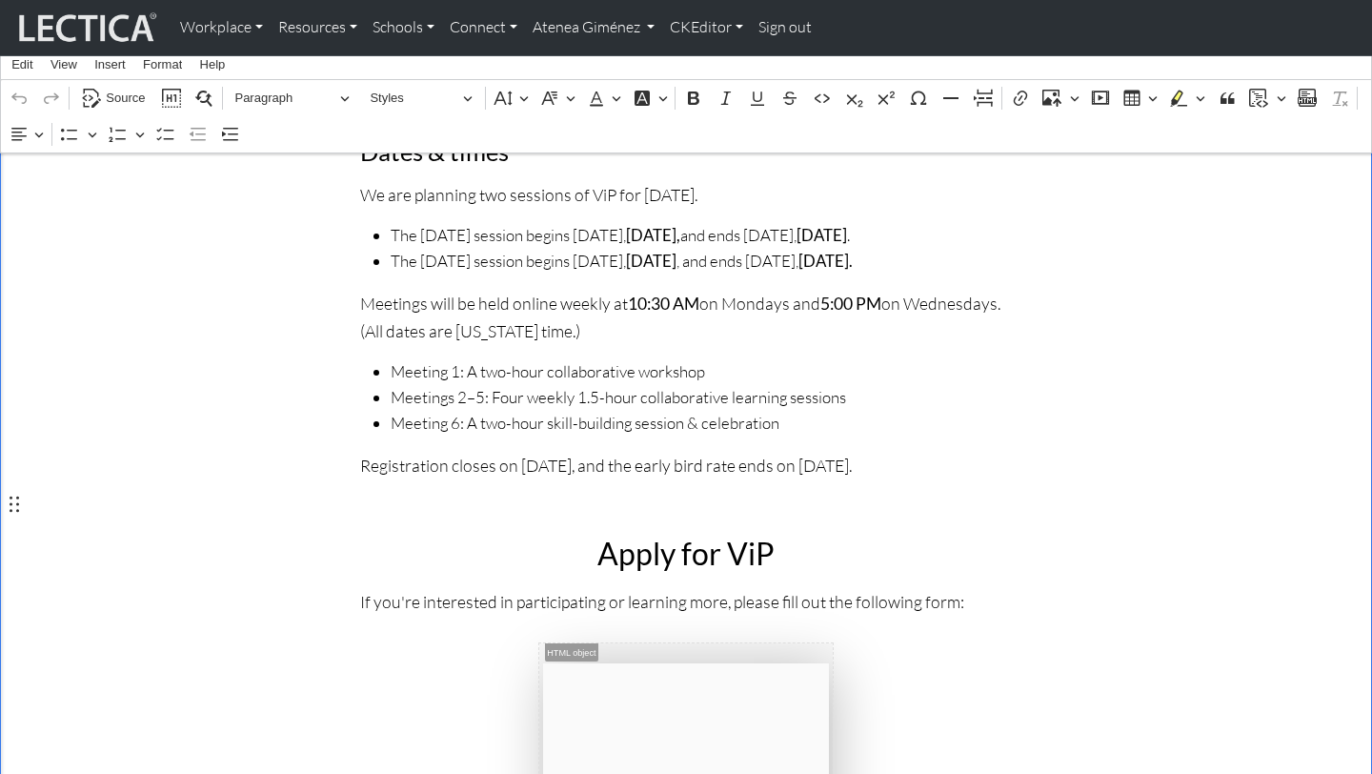
click at [590, 478] on p "Registration closes on [DATE], and the early bird rate ends on [DATE]." at bounding box center [686, 465] width 652 height 27
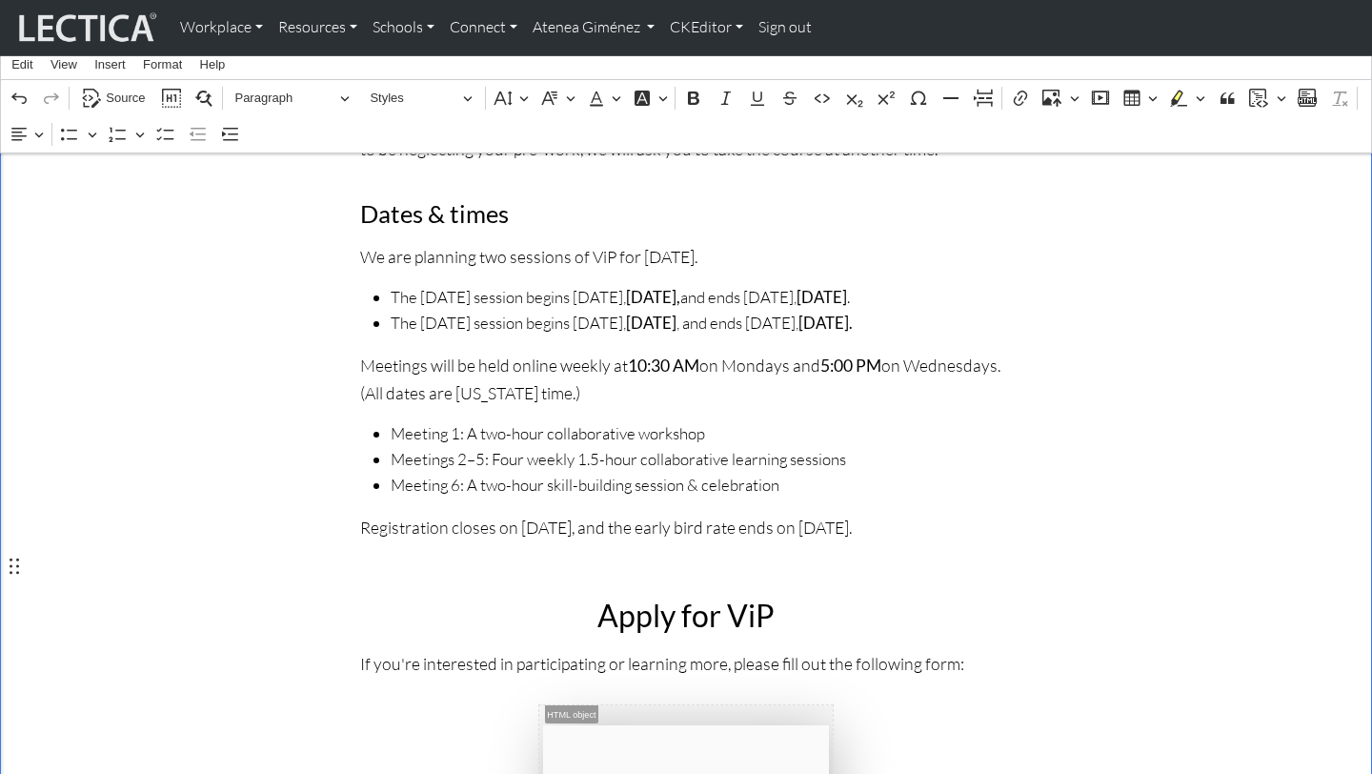
scroll to position [7027, 0]
click at [960, 539] on p "Registration closes on [DATE], and the early bird rate ends on [DATE]." at bounding box center [686, 526] width 652 height 27
drag, startPoint x: 645, startPoint y: 573, endPoint x: 626, endPoint y: 567, distance: 19.9
click at [626, 539] on p "Registration closes on [DATE], and the early bird rate ends on [DATE]." at bounding box center [686, 526] width 652 height 27
click at [568, 539] on p "Registration closes on [DATE], and the early bird rate ends on [DATE]." at bounding box center [686, 526] width 652 height 27
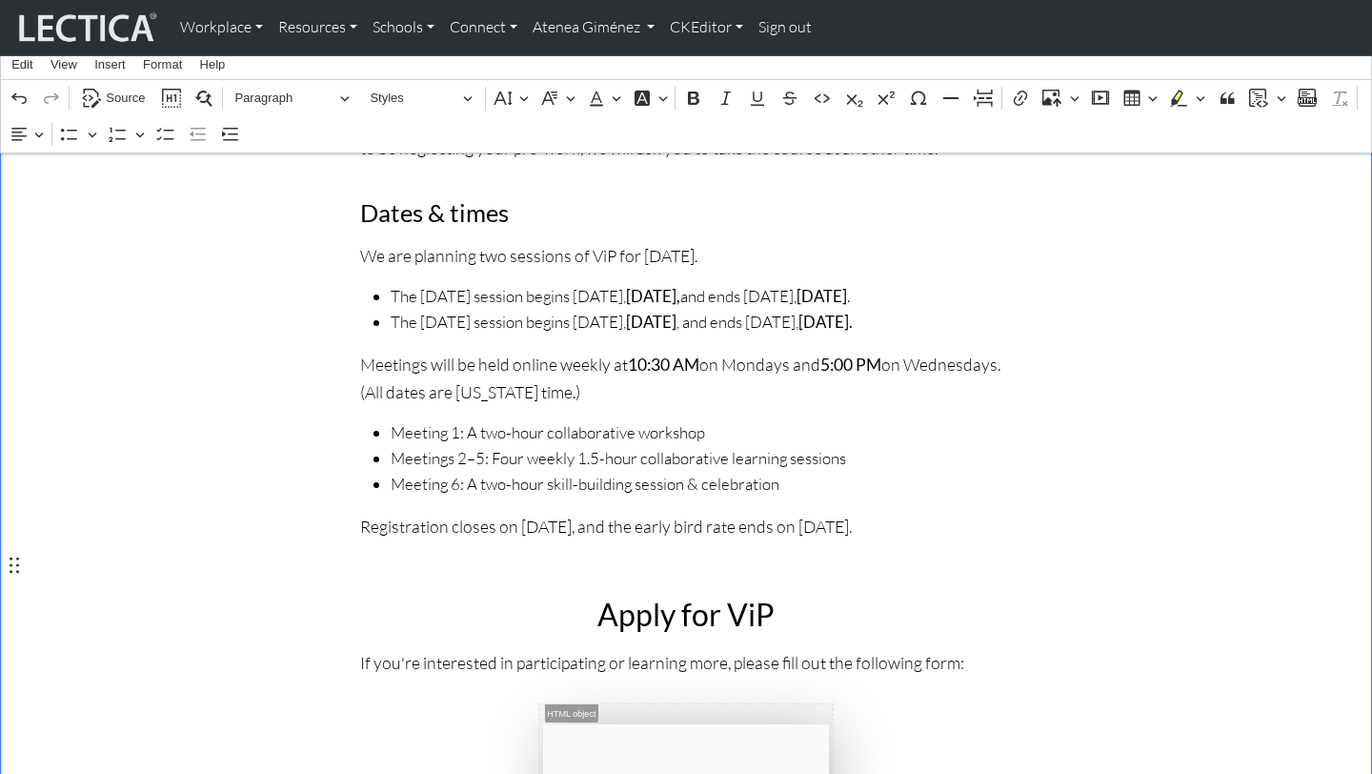
click at [519, 539] on p "Registration closes on [DATE], and the early bird rate ends on [DATE]." at bounding box center [686, 526] width 652 height 27
drag, startPoint x: 521, startPoint y: 563, endPoint x: 641, endPoint y: 561, distance: 120.1
click at [641, 539] on p "Registration closes on [DATE], and the early bird rate ends on [DATE]." at bounding box center [686, 526] width 652 height 27
click at [543, 600] on icon "Editor contextual toolbar" at bounding box center [534, 603] width 19 height 19
drag, startPoint x: 872, startPoint y: 565, endPoint x: 861, endPoint y: 581, distance: 19.3
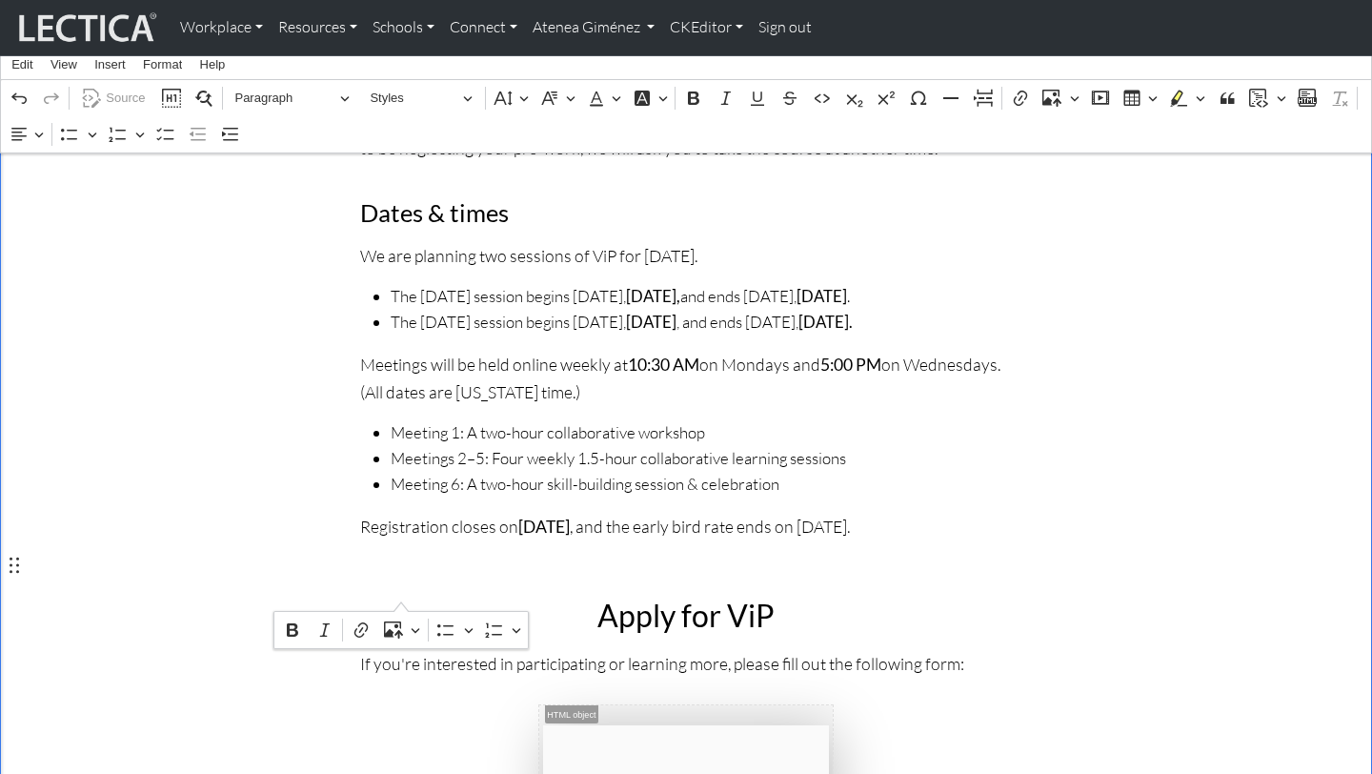
click at [861, 540] on p "Registration closes on [DATE] , and the early bird rate ends on [DATE]." at bounding box center [686, 527] width 652 height 28
click at [278, 636] on button "Bold" at bounding box center [292, 630] width 29 height 29
click at [544, 472] on span "Meetings 2–5: Four weekly 1.5-hour collaborative learning sessions" at bounding box center [701, 459] width 621 height 26
click at [742, 32] on link "CKEditor" at bounding box center [706, 28] width 89 height 40
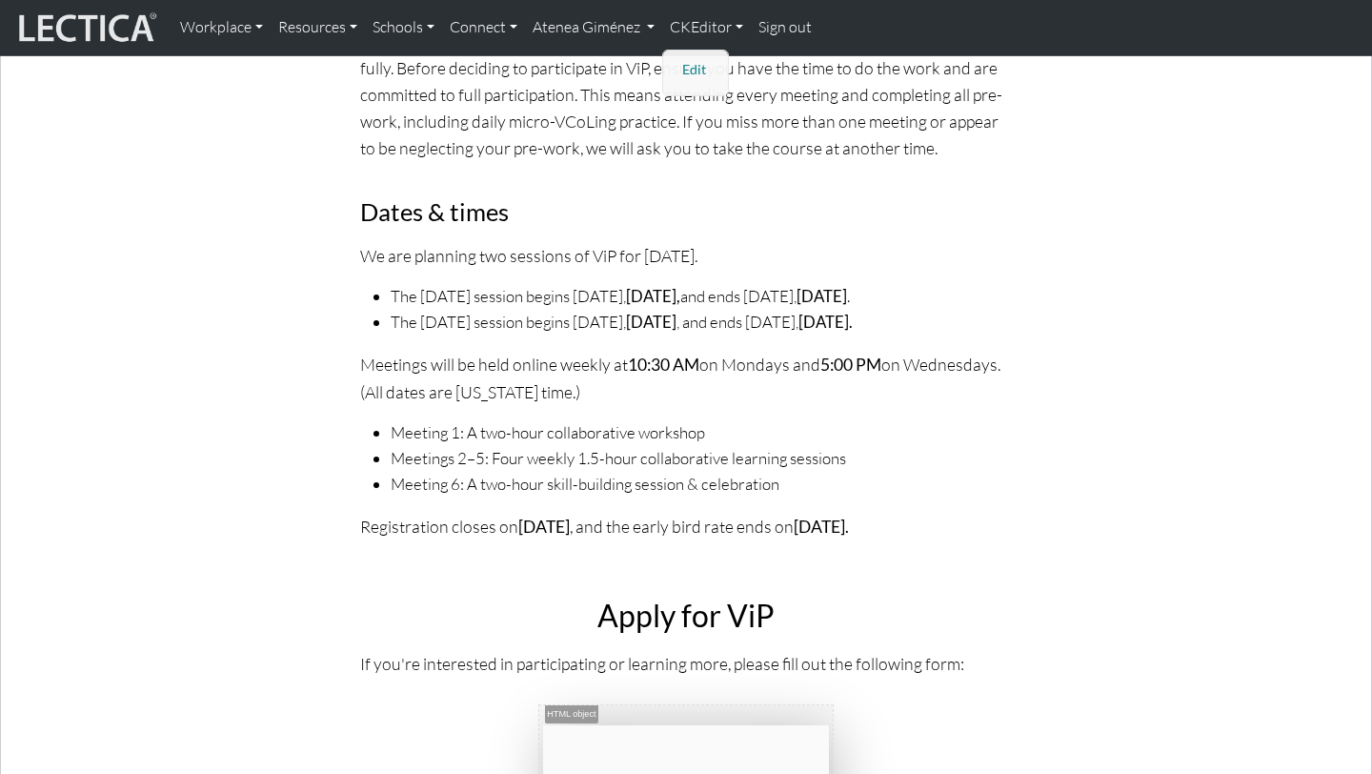
click at [687, 75] on link "Edit" at bounding box center [697, 70] width 38 height 24
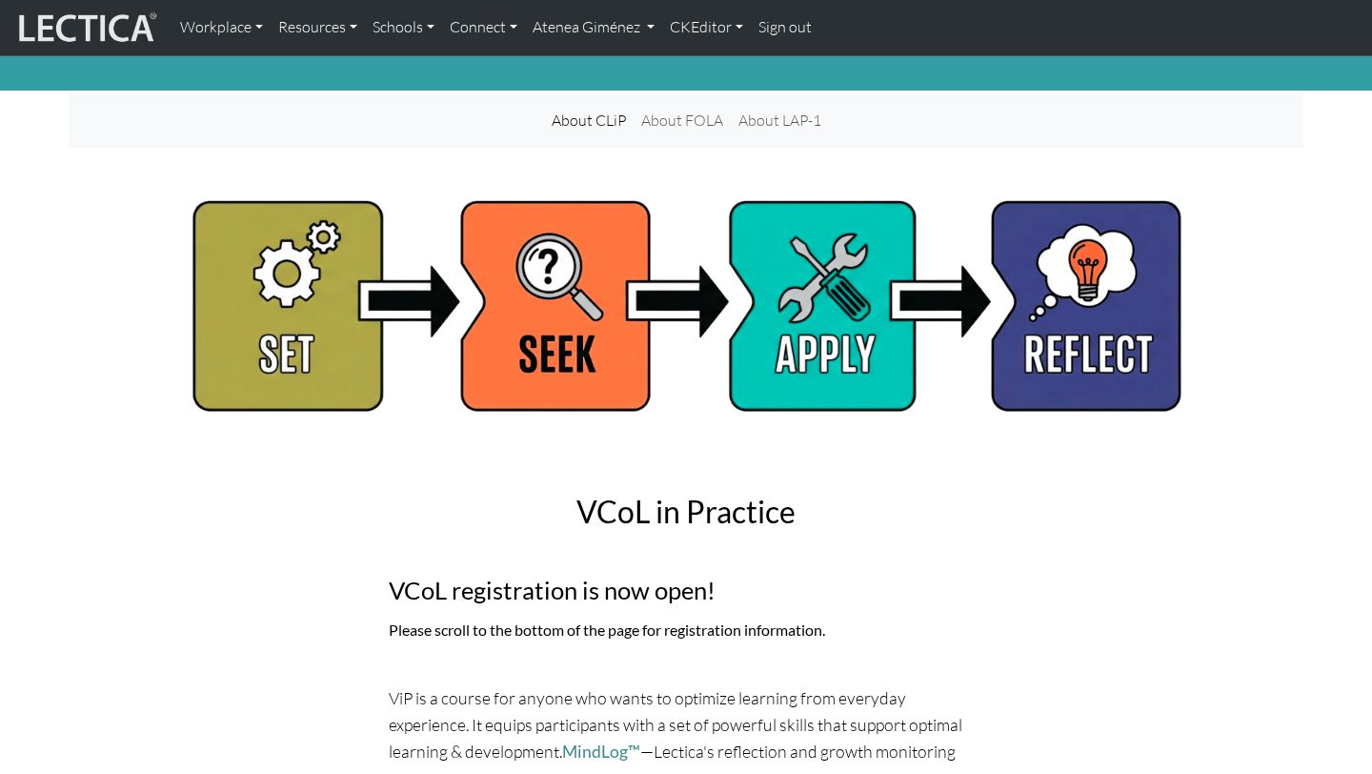
scroll to position [0, 0]
